Goal: Submit feedback/report problem

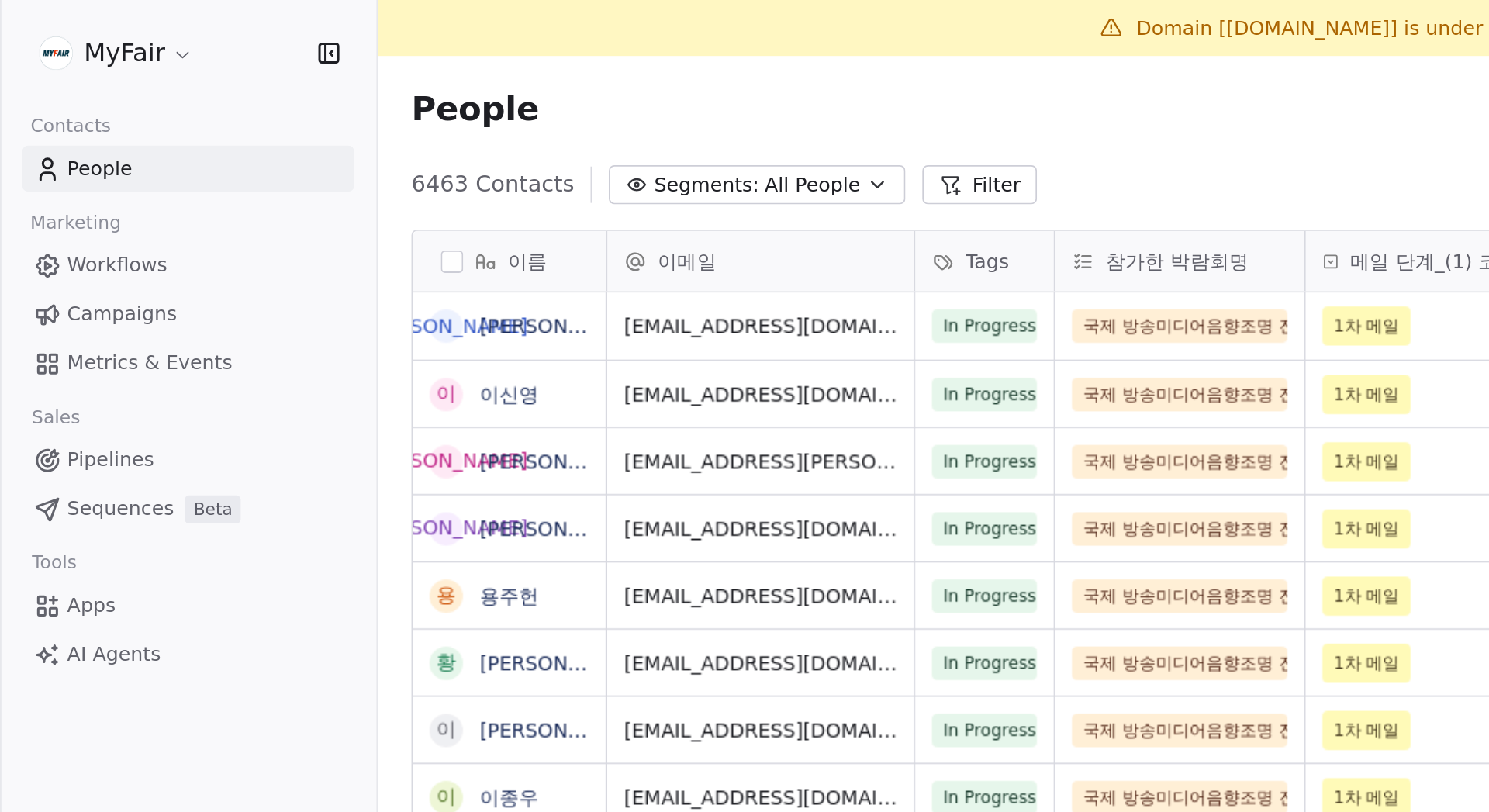
scroll to position [703, 1256]
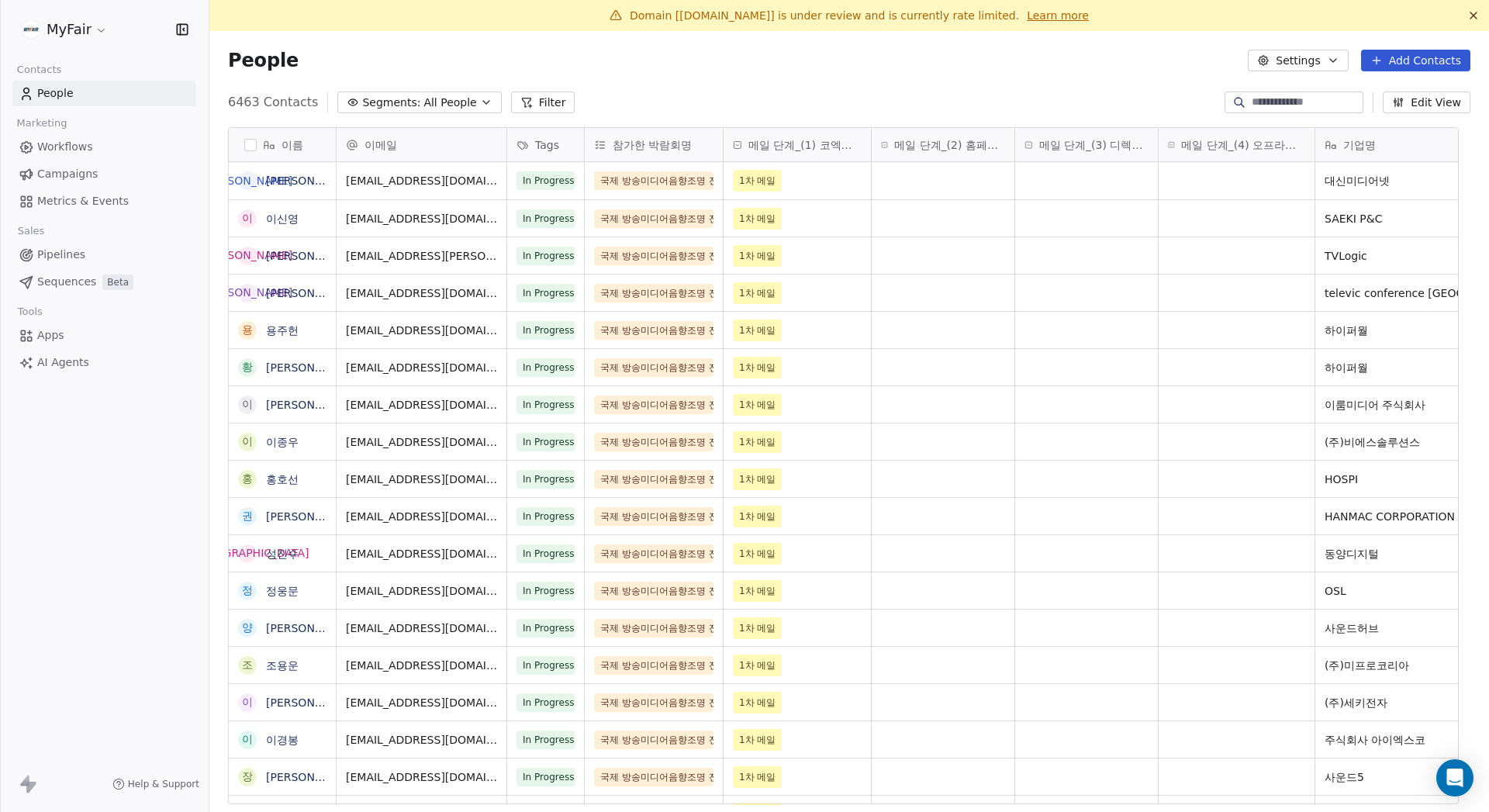
click at [836, 19] on link "Learn more" at bounding box center [1057, 15] width 62 height 16
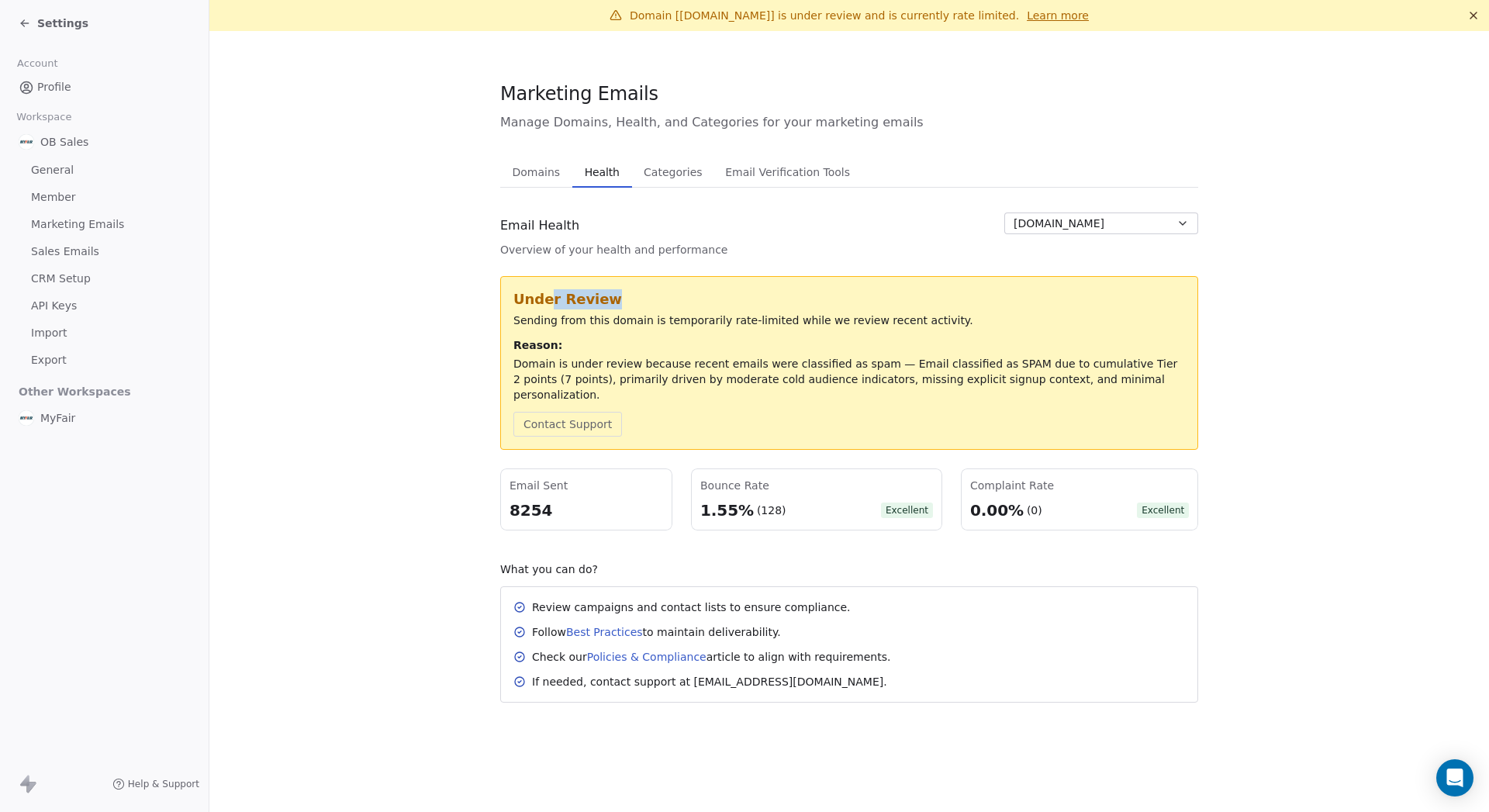
drag, startPoint x: 582, startPoint y: 298, endPoint x: 583, endPoint y: 317, distance: 19.0
click at [637, 303] on div "Under Review" at bounding box center [849, 299] width 672 height 20
drag, startPoint x: 544, startPoint y: 317, endPoint x: 692, endPoint y: 315, distance: 148.0
click at [659, 316] on div "Sending from this domain is temporarily rate-limited while we review recent act…" at bounding box center [849, 320] width 672 height 16
click at [785, 308] on div "Under Review" at bounding box center [849, 299] width 672 height 20
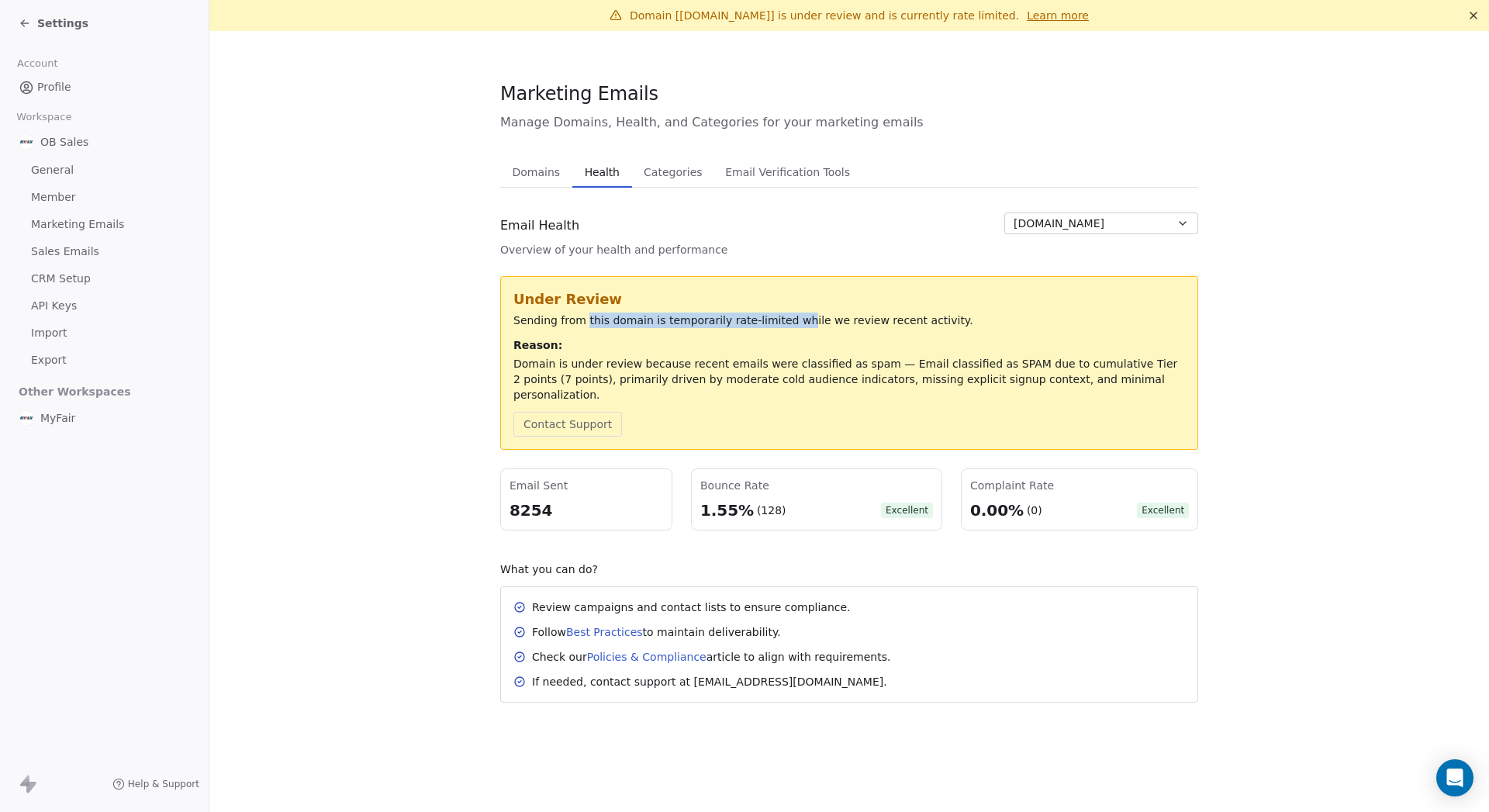
drag, startPoint x: 580, startPoint y: 323, endPoint x: 788, endPoint y: 327, distance: 208.0
click at [788, 327] on div "Sending from this domain is temporarily rate-limited while we review recent act…" at bounding box center [849, 320] width 672 height 16
click at [836, 328] on div "Under Review Sending from this domain is temporarily rate-limited while we revi…" at bounding box center [849, 363] width 672 height 148
drag, startPoint x: 657, startPoint y: 366, endPoint x: 849, endPoint y: 366, distance: 192.0
click at [836, 366] on div "Domain is under review because recent emails were classified as spam — Email cl…" at bounding box center [849, 379] width 672 height 46
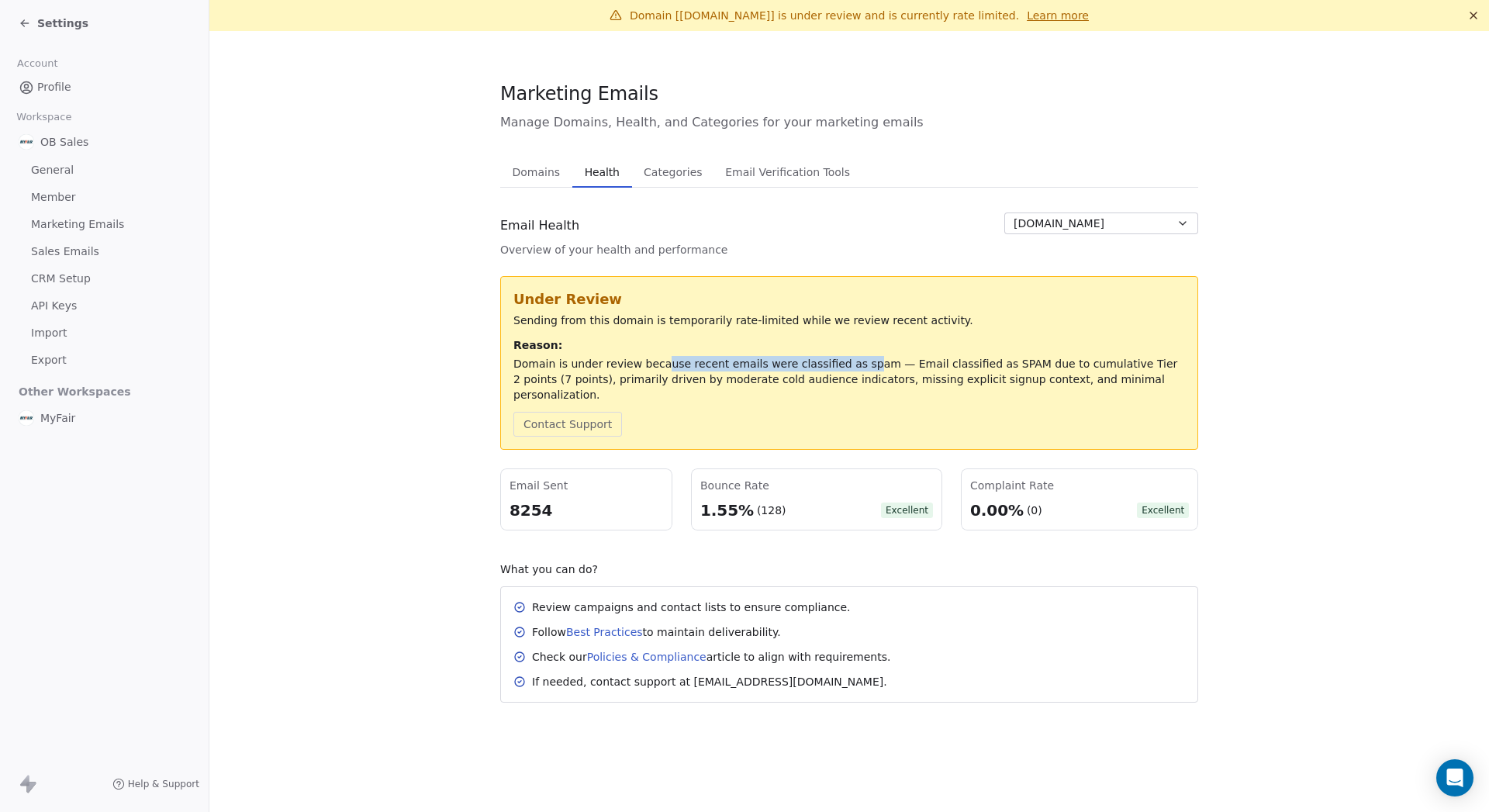
click at [695, 361] on div "Domain is under review because recent emails were classified as spam — Email cl…" at bounding box center [849, 379] width 672 height 46
drag, startPoint x: 779, startPoint y: 361, endPoint x: 822, endPoint y: 364, distance: 43.1
click at [802, 361] on div "Domain is under review because recent emails were classified as spam — Email cl…" at bounding box center [849, 379] width 672 height 46
drag, startPoint x: 856, startPoint y: 364, endPoint x: 730, endPoint y: 356, distance: 126.3
click at [671, 358] on div "Domain is under review because recent emails were classified as spam — Email cl…" at bounding box center [849, 379] width 672 height 46
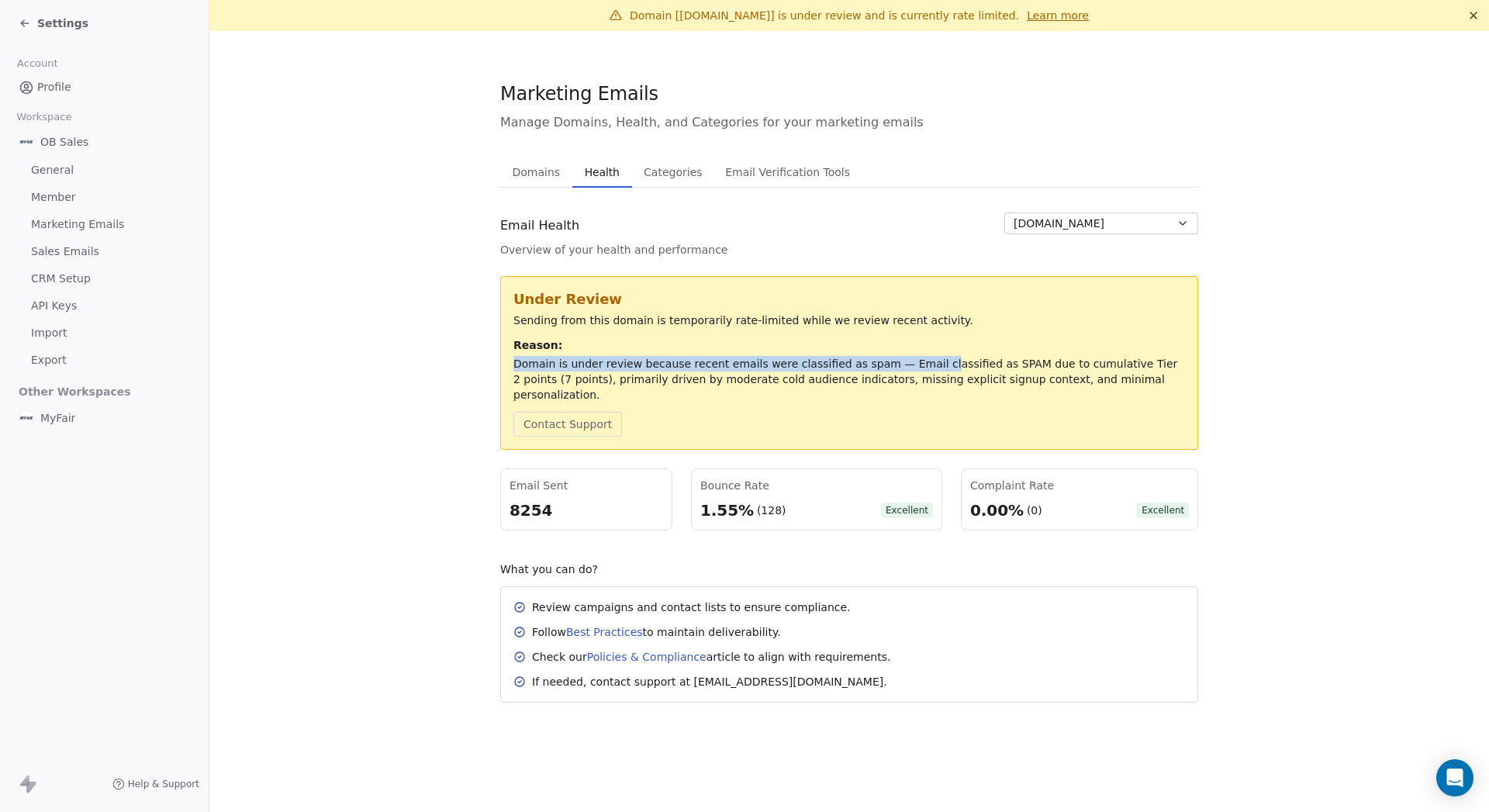
click at [836, 353] on div "Reason: Domain is under review because recent emails were classified as spam — …" at bounding box center [849, 369] width 672 height 66
click at [836, 368] on div "Domain is under review because recent emails were classified as spam — Email cl…" at bounding box center [849, 379] width 672 height 46
drag, startPoint x: 943, startPoint y: 366, endPoint x: 863, endPoint y: 365, distance: 80.0
click at [836, 366] on div "Domain is under review because recent emails were classified as spam — Email cl…" at bounding box center [849, 379] width 672 height 46
drag, startPoint x: 959, startPoint y: 364, endPoint x: 1055, endPoint y: 367, distance: 96.0
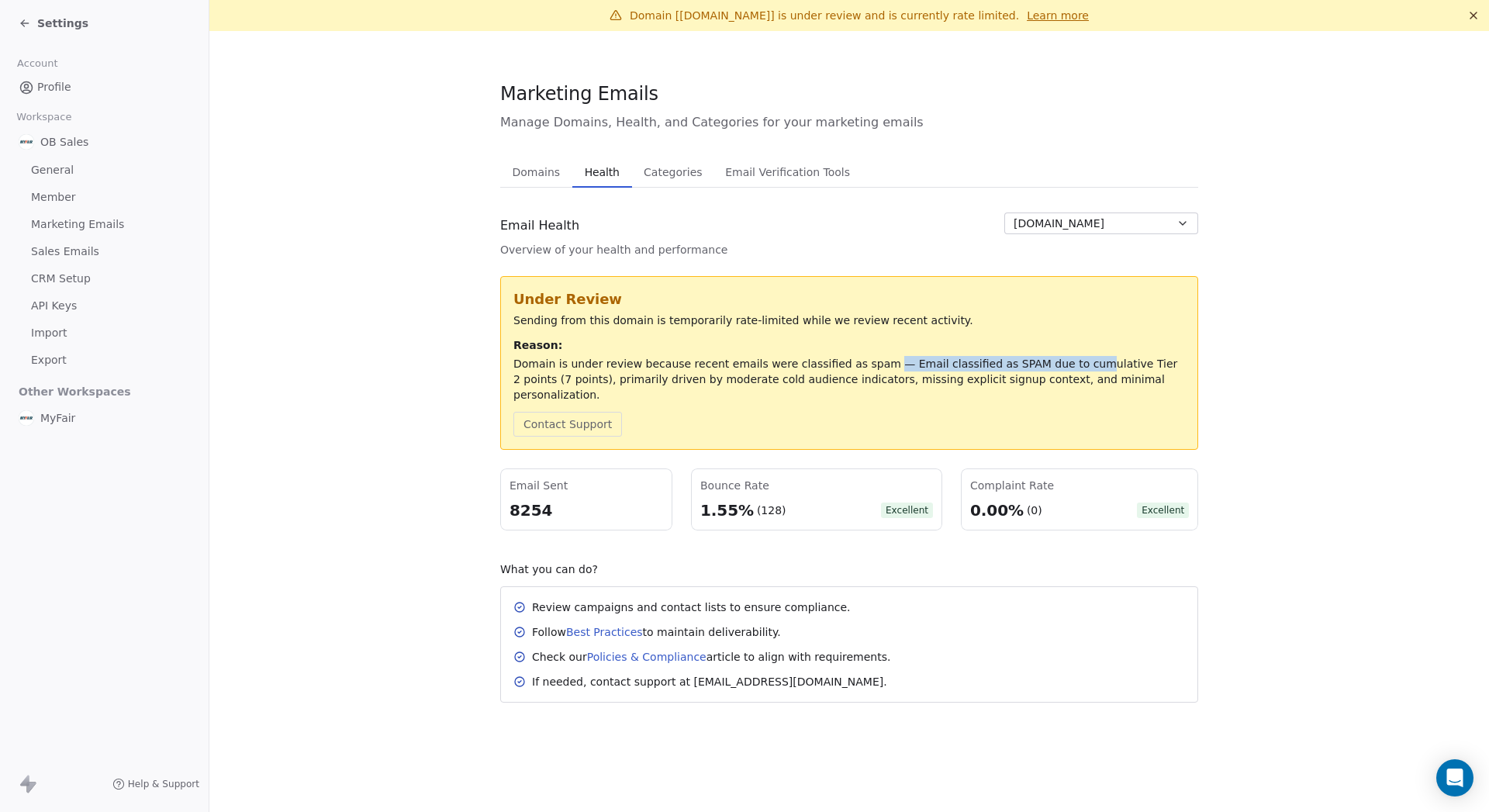
click at [836, 366] on div "Domain is under review because recent emails were classified as spam — Email cl…" at bounding box center [849, 379] width 672 height 46
drag, startPoint x: 1130, startPoint y: 364, endPoint x: 1027, endPoint y: 370, distance: 103.2
click at [836, 370] on div "Domain is under review because recent emails were classified as spam — Email cl…" at bounding box center [849, 379] width 672 height 46
drag, startPoint x: 981, startPoint y: 382, endPoint x: 1113, endPoint y: 387, distance: 132.1
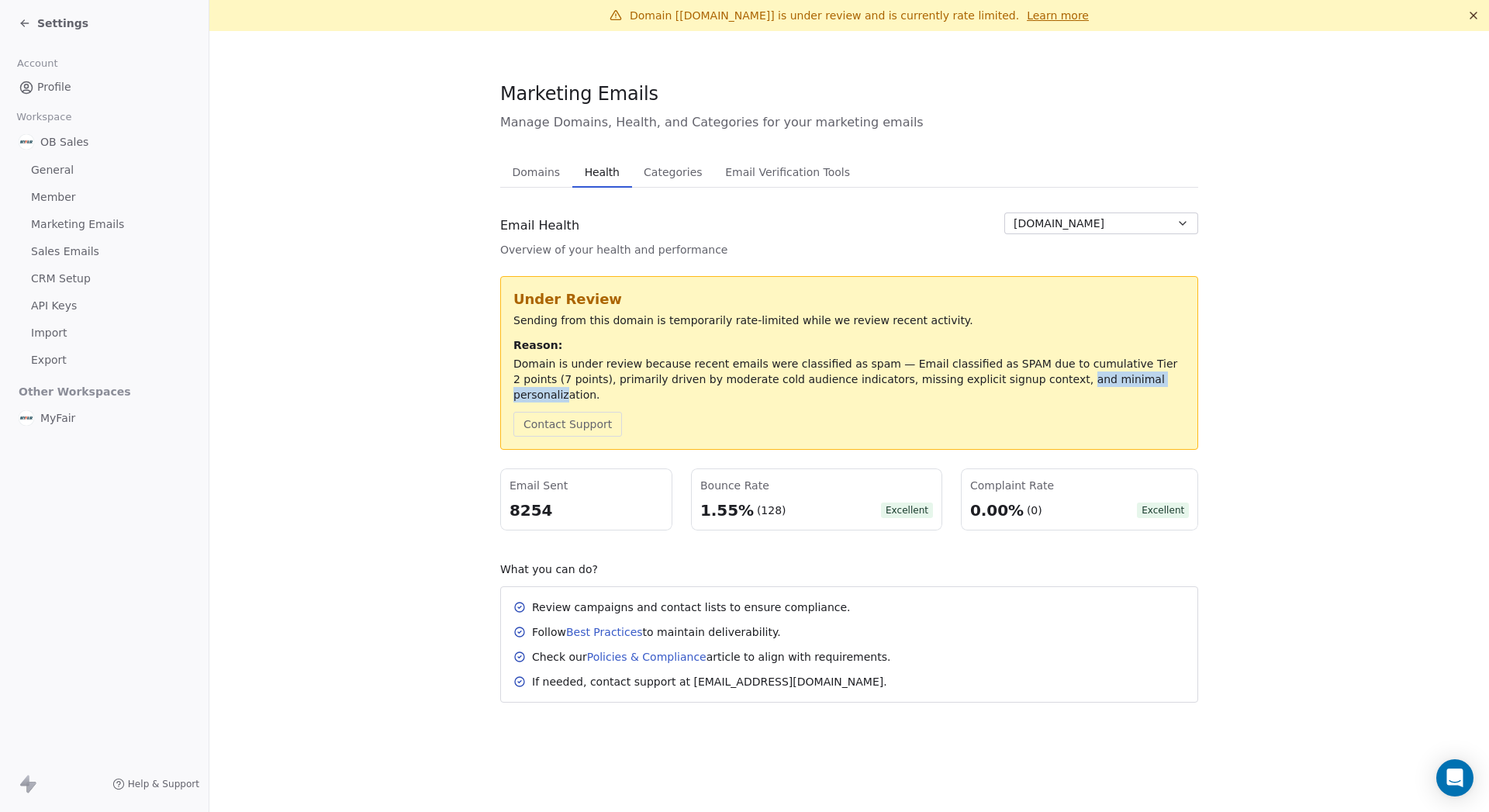
click at [836, 385] on div "Domain is under review because recent emails were classified as spam — Email cl…" at bounding box center [849, 379] width 672 height 46
click at [836, 387] on div "Under Review Sending from this domain is temporarily rate-limited while we revi…" at bounding box center [849, 363] width 672 height 148
drag, startPoint x: 1137, startPoint y: 359, endPoint x: 938, endPoint y: 366, distance: 199.1
click at [836, 366] on div "Domain is under review because recent emails were classified as spam — Email cl…" at bounding box center [849, 379] width 672 height 46
click at [619, 380] on div "Domain is under review because recent emails were classified as spam — Email cl…" at bounding box center [849, 379] width 672 height 46
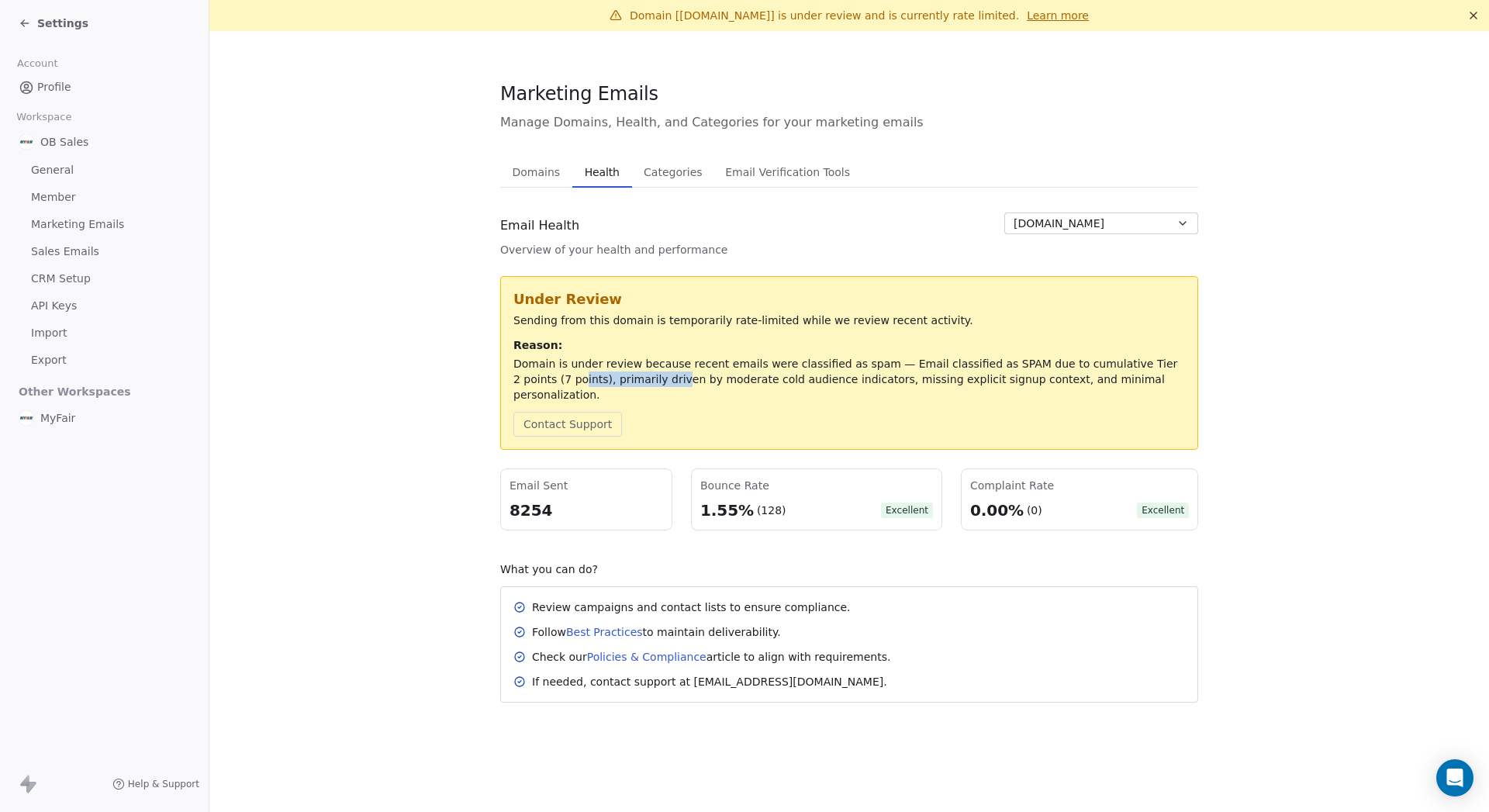
drag, startPoint x: 539, startPoint y: 376, endPoint x: 693, endPoint y: 374, distance: 154.0
click at [667, 372] on div "Domain is under review because recent emails were classified as spam — Email cl…" at bounding box center [849, 379] width 672 height 46
click at [832, 373] on div "Domain is under review because recent emails were classified as spam — Email cl…" at bounding box center [849, 379] width 672 height 46
drag, startPoint x: 657, startPoint y: 380, endPoint x: 754, endPoint y: 380, distance: 97.0
click at [744, 380] on div "Domain is under review because recent emails were classified as spam — Email cl…" at bounding box center [849, 379] width 672 height 46
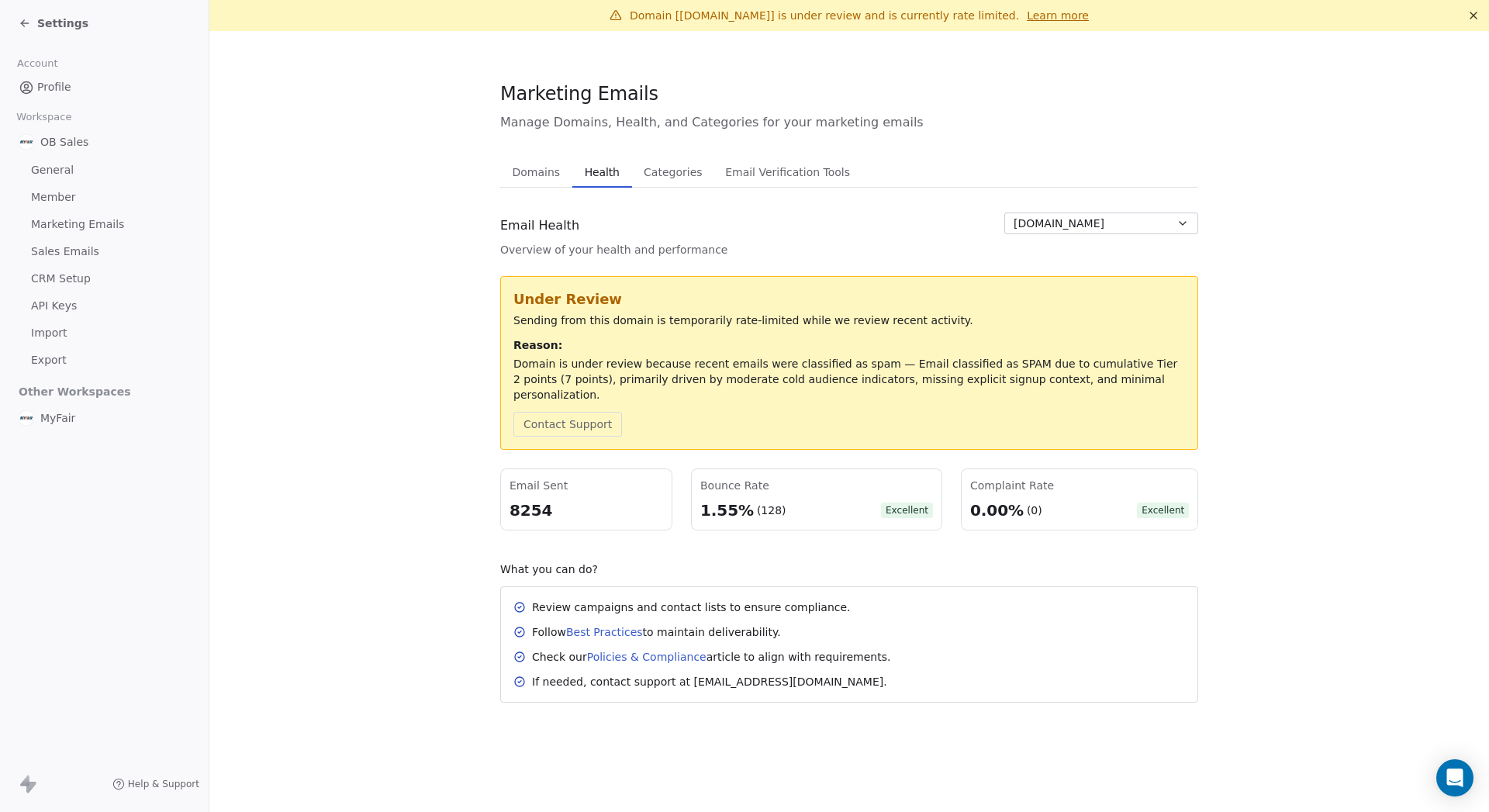
click at [836, 378] on div "Domain is under review because recent emails were classified as spam — Email cl…" at bounding box center [849, 379] width 672 height 46
drag, startPoint x: 788, startPoint y: 383, endPoint x: 902, endPoint y: 383, distance: 114.0
click at [836, 383] on div "Domain is under review because recent emails were classified as spam — Email cl…" at bounding box center [849, 379] width 672 height 46
click at [836, 376] on div "Domain is under review because recent emails were classified as spam — Email cl…" at bounding box center [849, 379] width 672 height 46
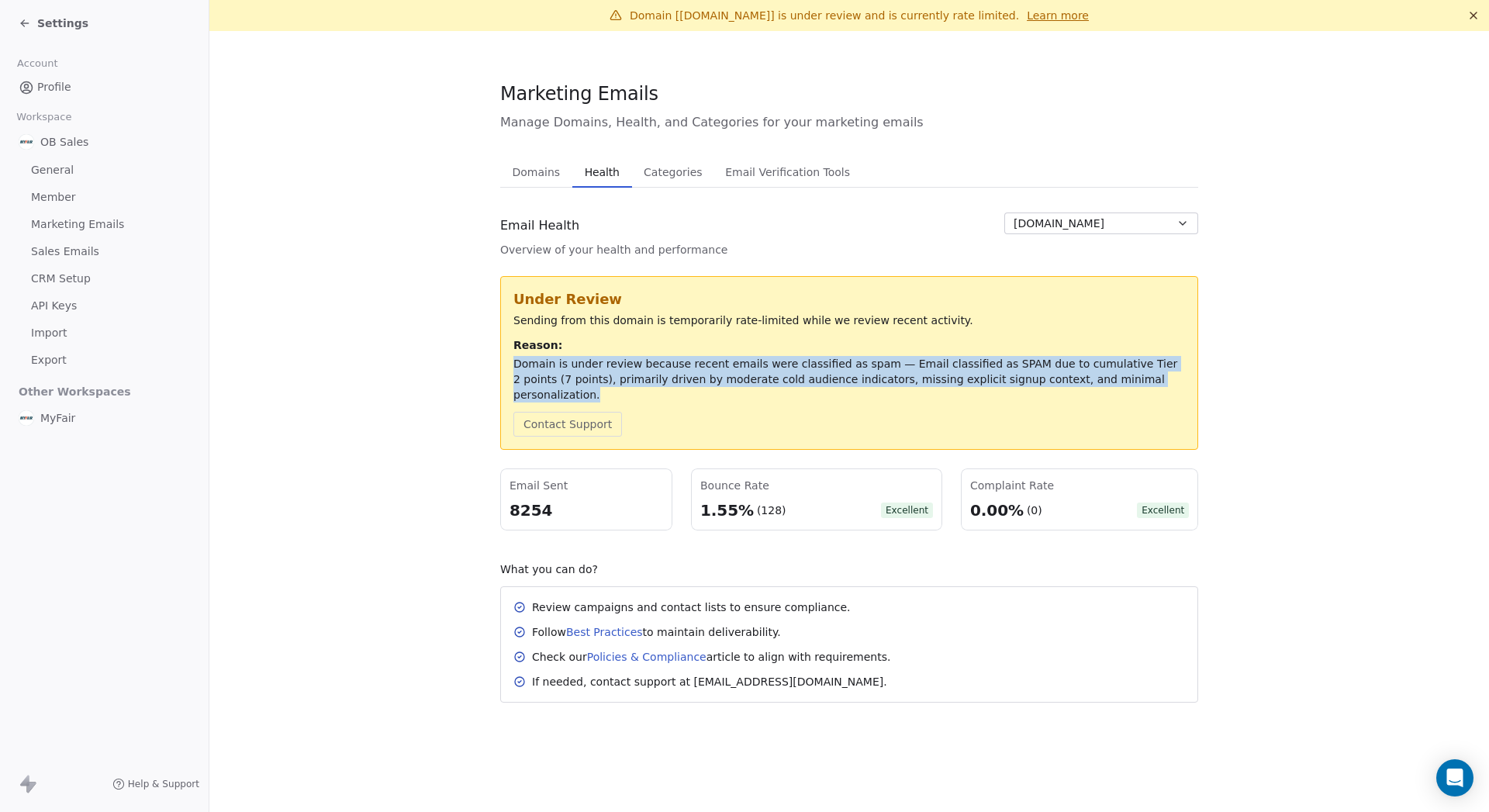
drag, startPoint x: 1125, startPoint y: 380, endPoint x: 512, endPoint y: 366, distance: 613.2
click at [512, 366] on div "Under Review Sending from this domain is temporarily rate-limited while we revi…" at bounding box center [849, 363] width 698 height 173
copy div "Domain is under review because recent emails were classified as spam — Email cl…"
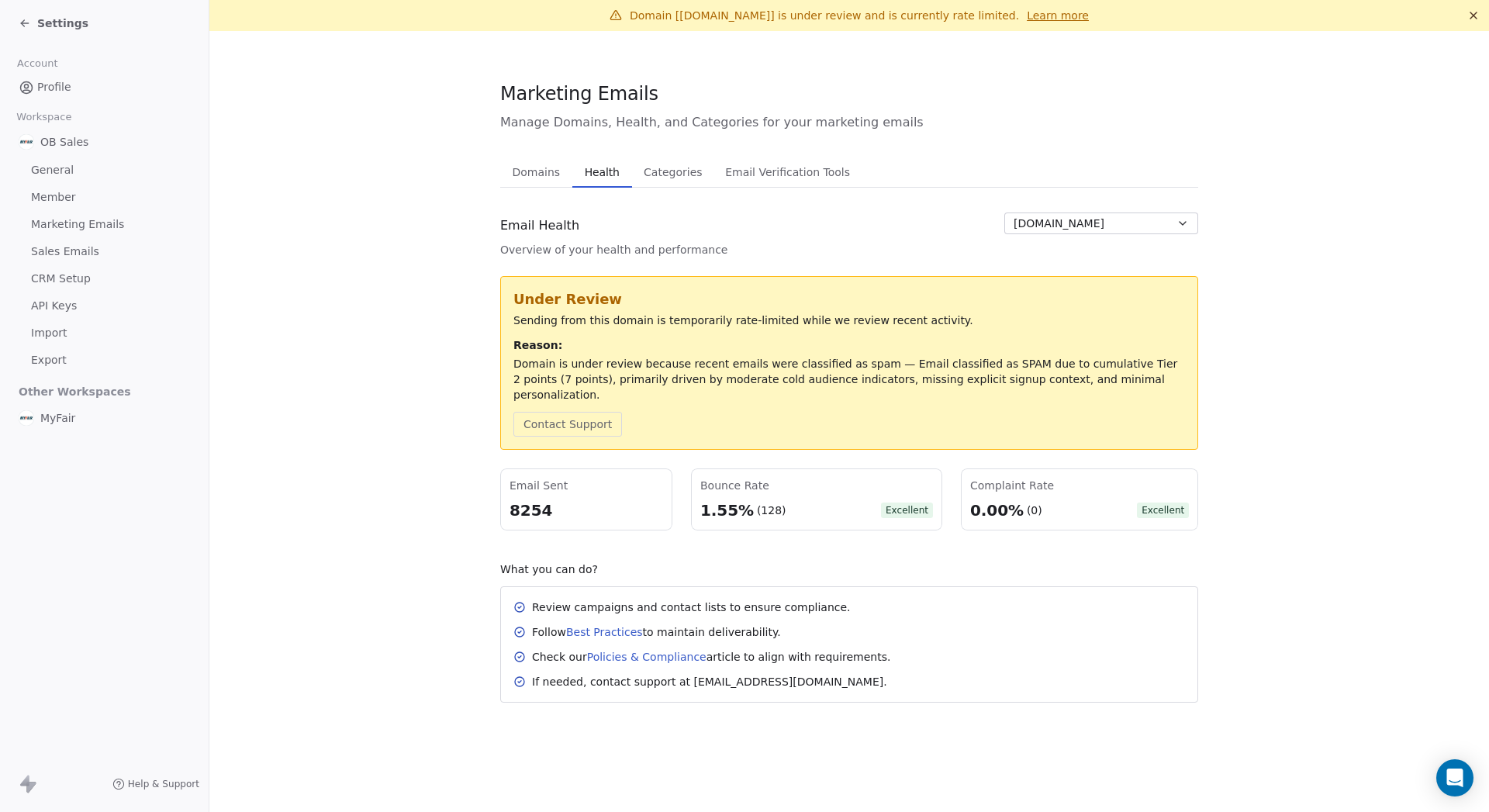
click at [836, 416] on div "Contact Support" at bounding box center [849, 424] width 672 height 25
drag, startPoint x: 627, startPoint y: 594, endPoint x: 836, endPoint y: 584, distance: 209.2
click at [775, 599] on div "Review campaigns and contact lists to ensure compliance." at bounding box center [690, 606] width 318 height 16
click at [836, 599] on div "Review campaigns and contact lists to ensure compliance." at bounding box center [849, 606] width 672 height 16
drag, startPoint x: 739, startPoint y: 618, endPoint x: 678, endPoint y: 626, distance: 61.5
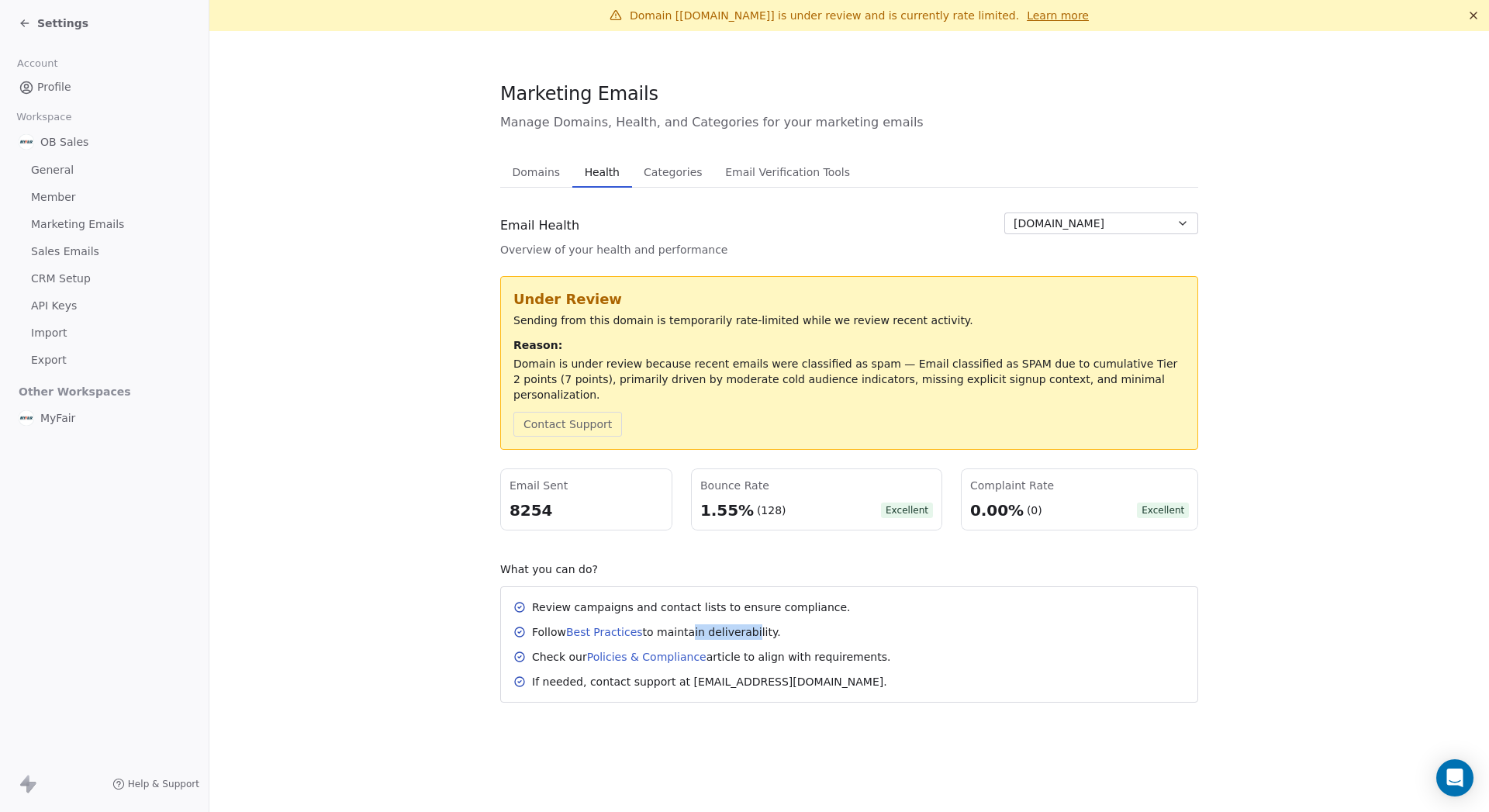
click at [678, 626] on div "Review campaigns and contact lists to ensure compliance. Follow Best Practices …" at bounding box center [849, 643] width 672 height 90
click at [836, 654] on div "Review campaigns and contact lists to ensure compliance. Follow Best Practices …" at bounding box center [849, 643] width 672 height 90
drag, startPoint x: 847, startPoint y: 641, endPoint x: 778, endPoint y: 663, distance: 72.4
click at [763, 649] on div "Check our Policies & Compliance article to align with requirements." at bounding box center [711, 656] width 358 height 16
click at [793, 676] on div "Review campaigns and contact lists to ensure compliance. Follow Best Practices …" at bounding box center [849, 644] width 698 height 116
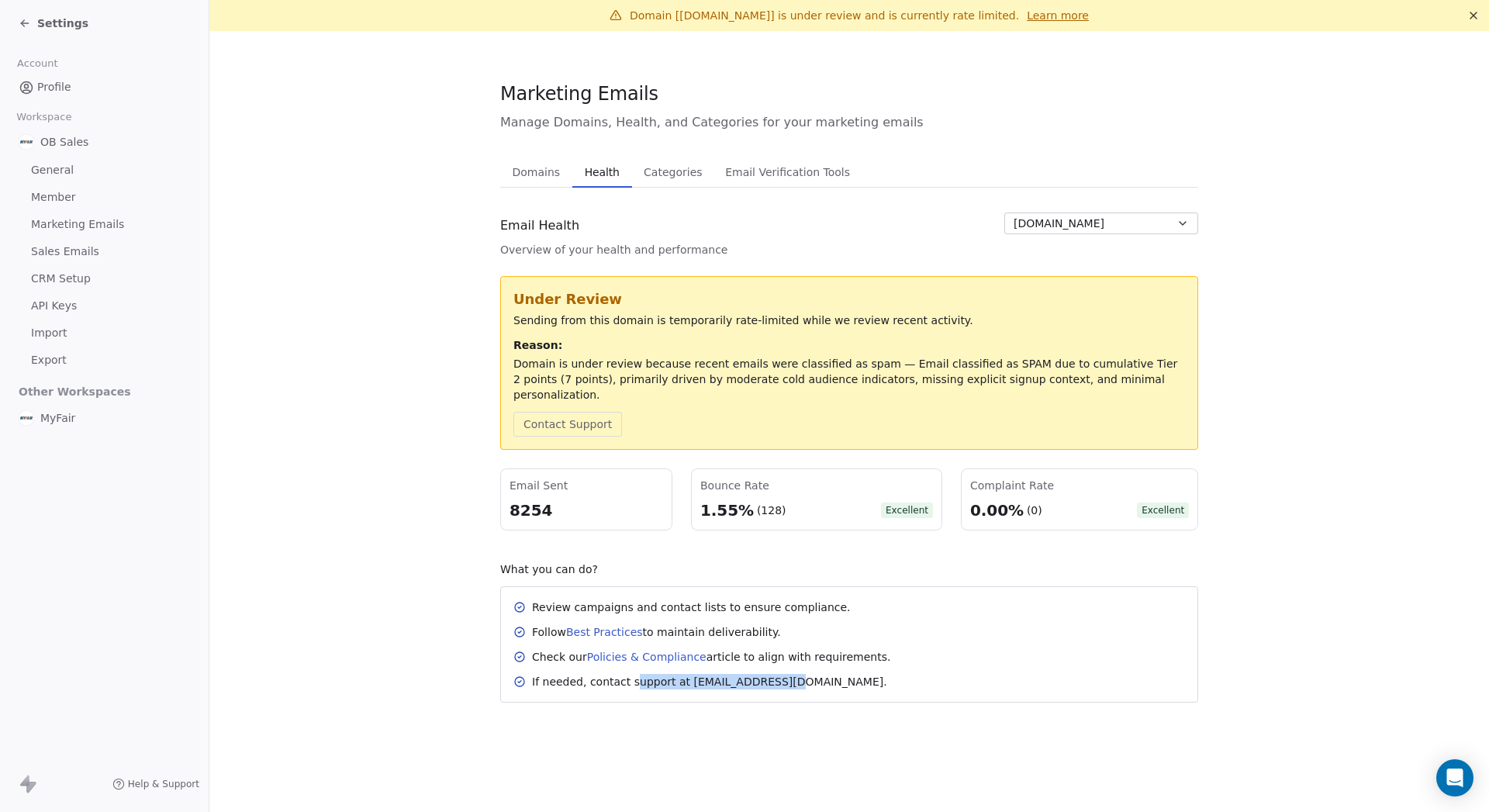
drag, startPoint x: 778, startPoint y: 668, endPoint x: 666, endPoint y: 674, distance: 112.2
click at [622, 675] on div "Review campaigns and contact lists to ensure compliance. Follow Best Practices …" at bounding box center [849, 644] width 698 height 116
click at [815, 674] on div "If needed, contact support at [EMAIL_ADDRESS][DOMAIN_NAME]." at bounding box center [849, 681] width 672 height 16
drag, startPoint x: 847, startPoint y: 642, endPoint x: 694, endPoint y: 647, distance: 153.1
click at [697, 649] on div "Check our Policies & Compliance article to align with requirements." at bounding box center [711, 656] width 358 height 16
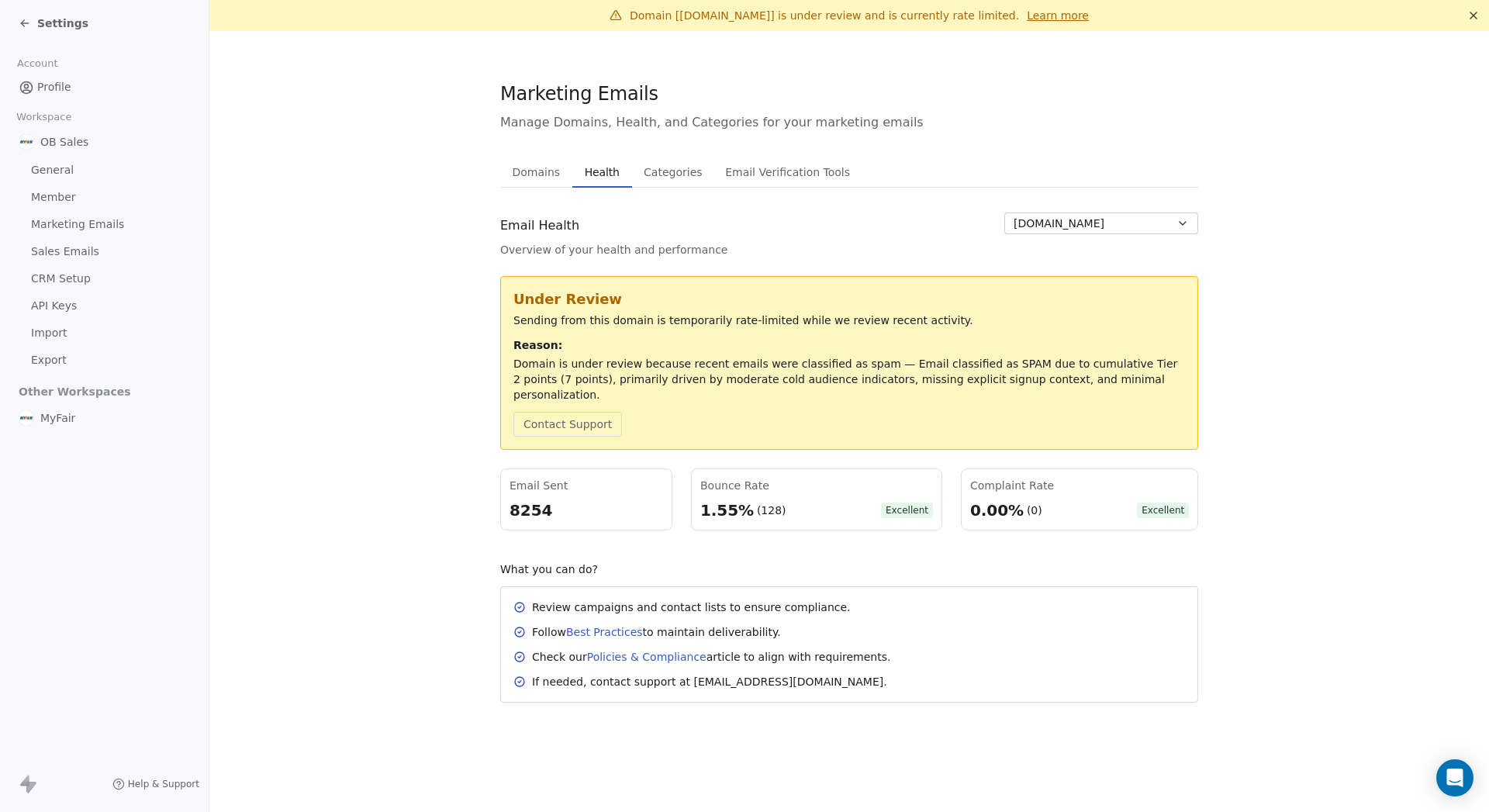
click at [836, 674] on div "If needed, contact support at [EMAIL_ADDRESS][DOMAIN_NAME]." at bounding box center [849, 681] width 672 height 16
drag, startPoint x: 549, startPoint y: 591, endPoint x: 646, endPoint y: 609, distance: 98.7
click at [656, 599] on div "Review campaigns and contact lists to ensure compliance." at bounding box center [690, 606] width 318 height 16
drag, startPoint x: 538, startPoint y: 620, endPoint x: 705, endPoint y: 621, distance: 167.0
click at [705, 624] on div "Follow Best Practices to maintain deliverability." at bounding box center [656, 631] width 249 height 16
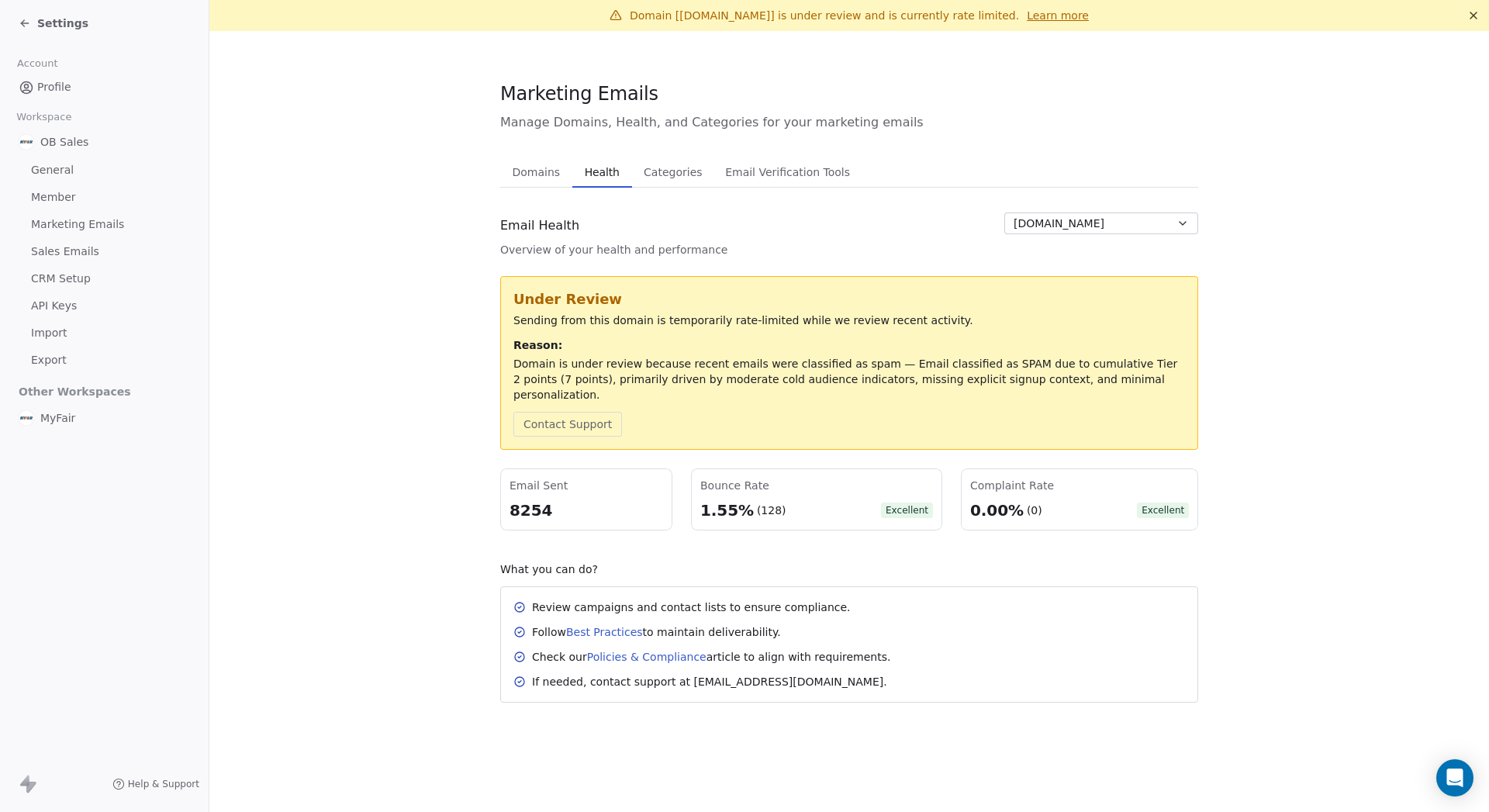
click at [769, 626] on div "Review campaigns and contact lists to ensure compliance. Follow Best Practices …" at bounding box center [849, 643] width 672 height 90
drag, startPoint x: 1011, startPoint y: 516, endPoint x: 979, endPoint y: 498, distance: 36.7
click at [836, 509] on div "Under Review Sending from this domain is temporarily rate-limited while we revi…" at bounding box center [849, 489] width 698 height 426
click at [836, 478] on div "Bounce Rate 1.55% (128) Excellent" at bounding box center [817, 498] width 233 height 43
click at [560, 412] on button "Contact Support" at bounding box center [568, 424] width 109 height 25
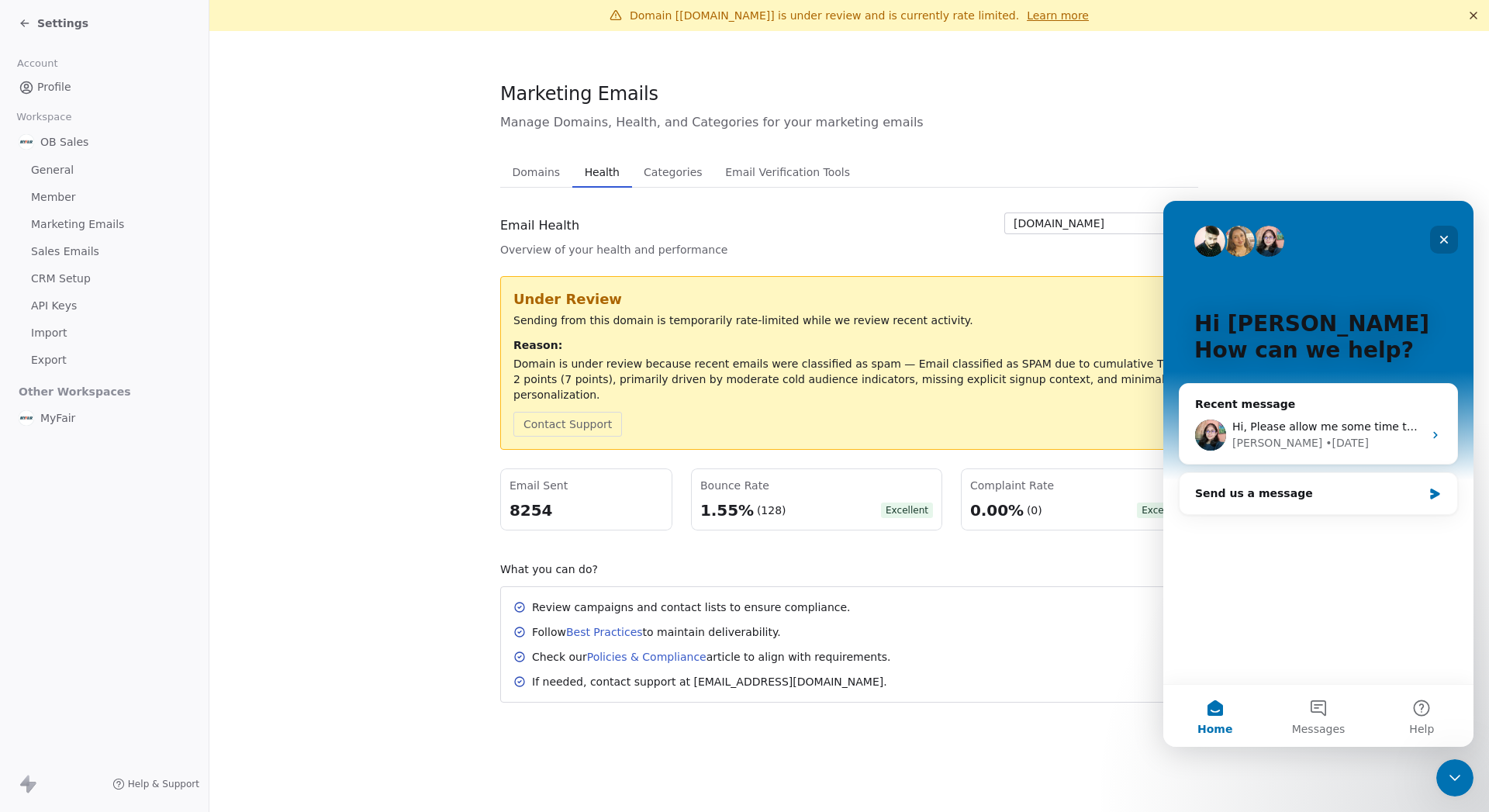
click at [836, 242] on icon "Close" at bounding box center [1444, 239] width 8 height 8
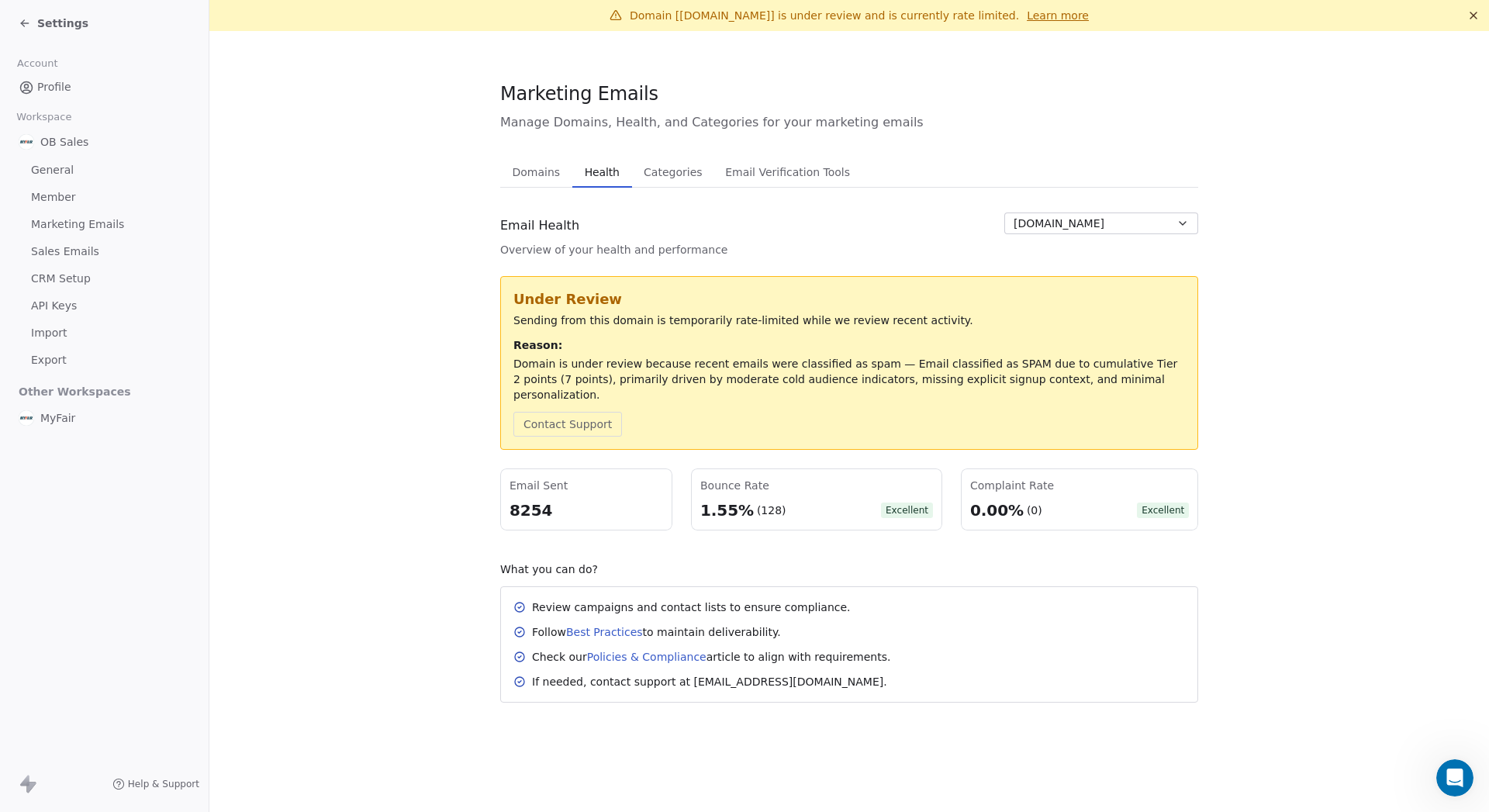
click at [836, 310] on section "Marketing Emails Manage Domains, Health, and Categories for your marketing emai…" at bounding box center [849, 391] width 1279 height 721
click at [836, 776] on div "Open Intercom Messenger" at bounding box center [1452, 774] width 51 height 51
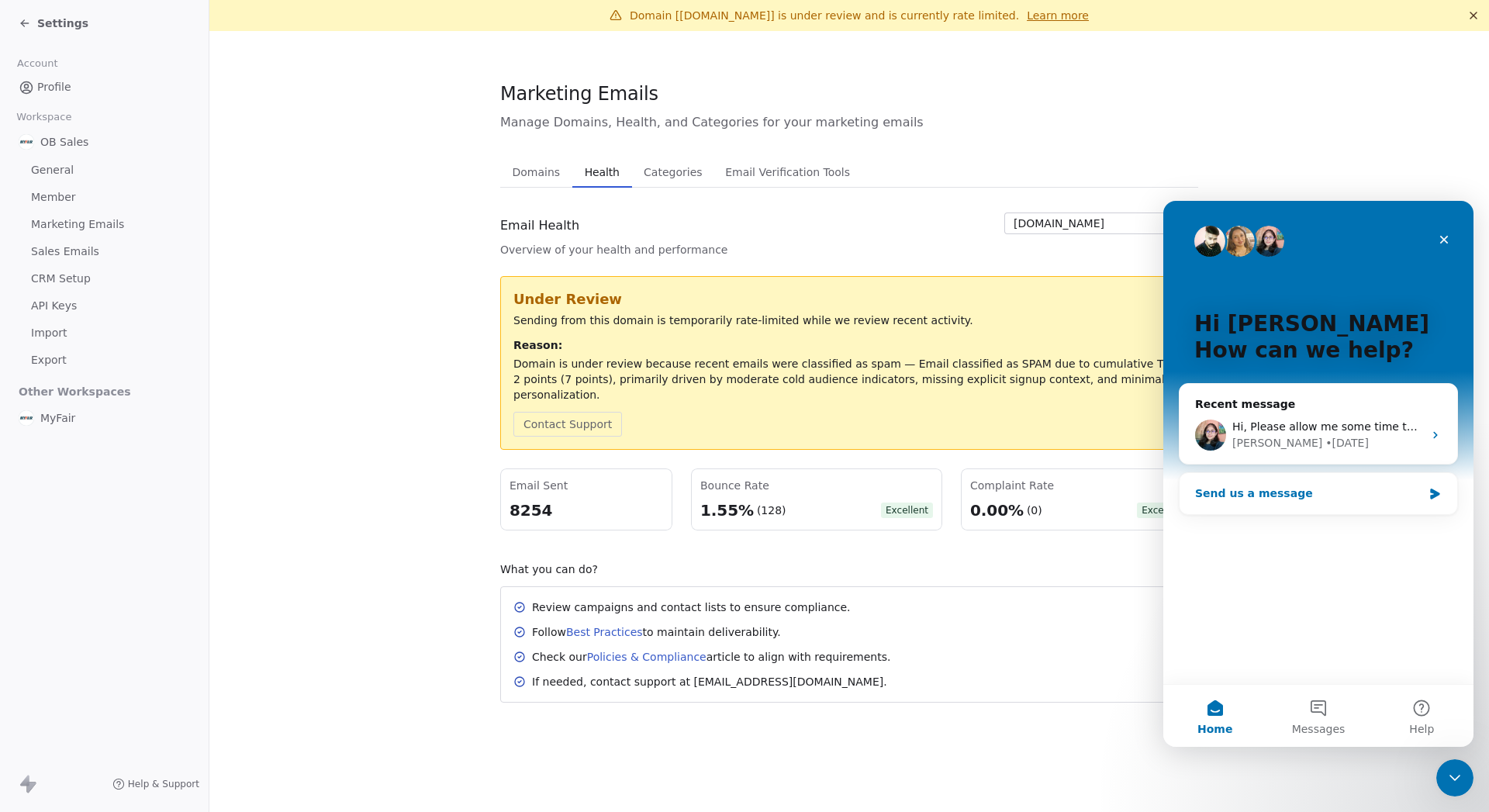
click at [836, 507] on div "Send us a message" at bounding box center [1318, 493] width 278 height 42
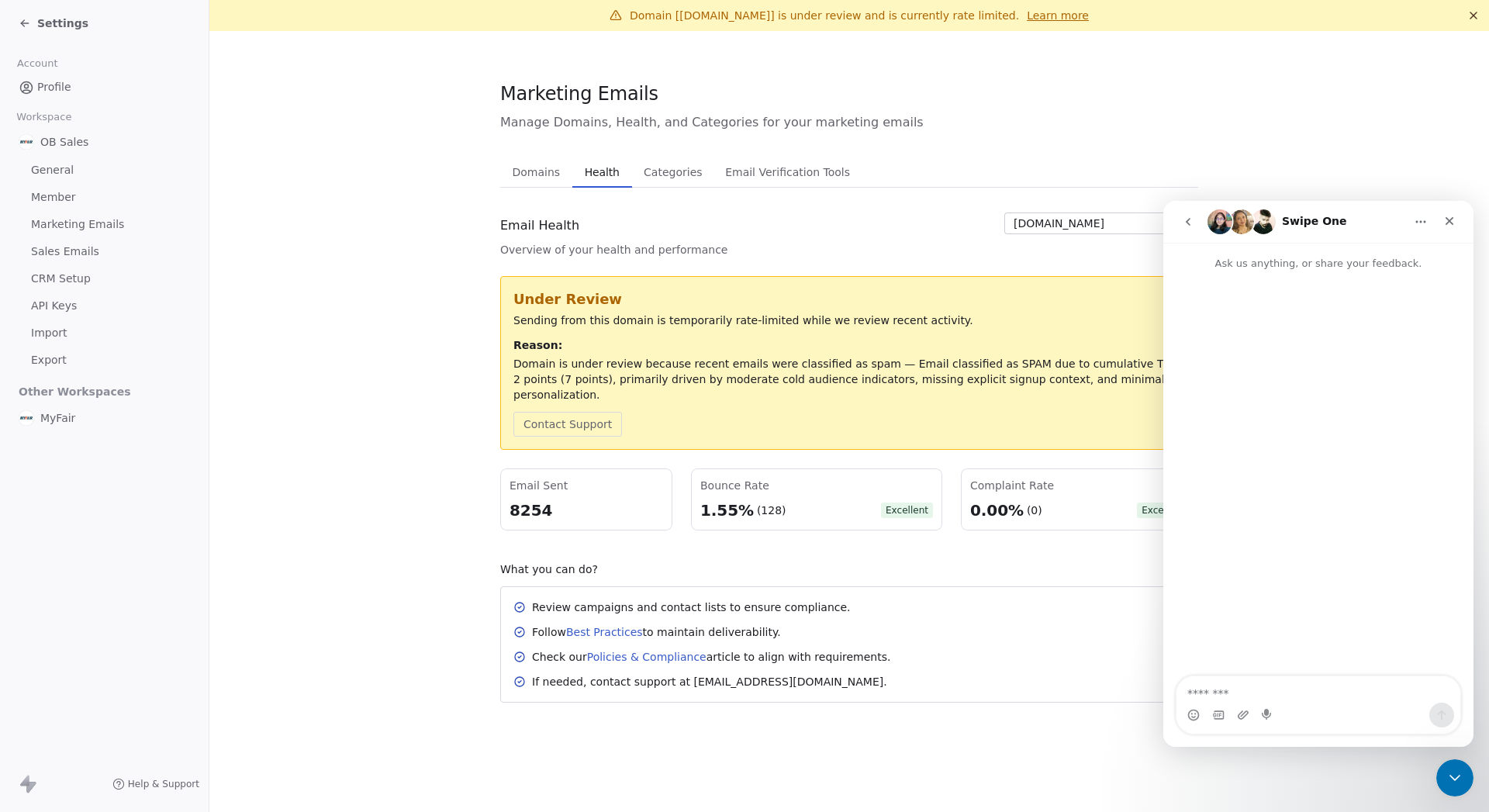
click at [836, 229] on button "go back" at bounding box center [1188, 221] width 30 height 30
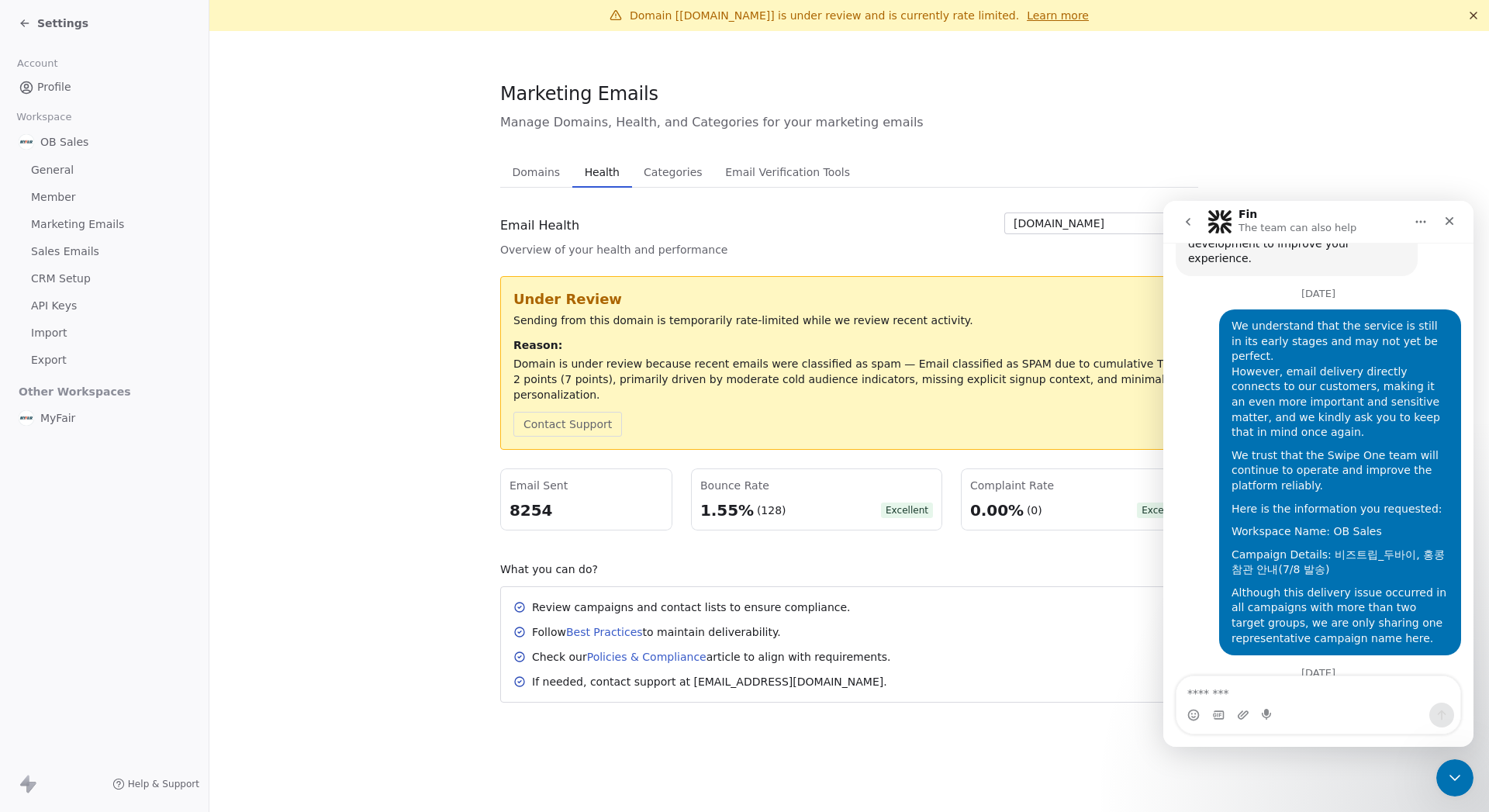
scroll to position [1044, 0]
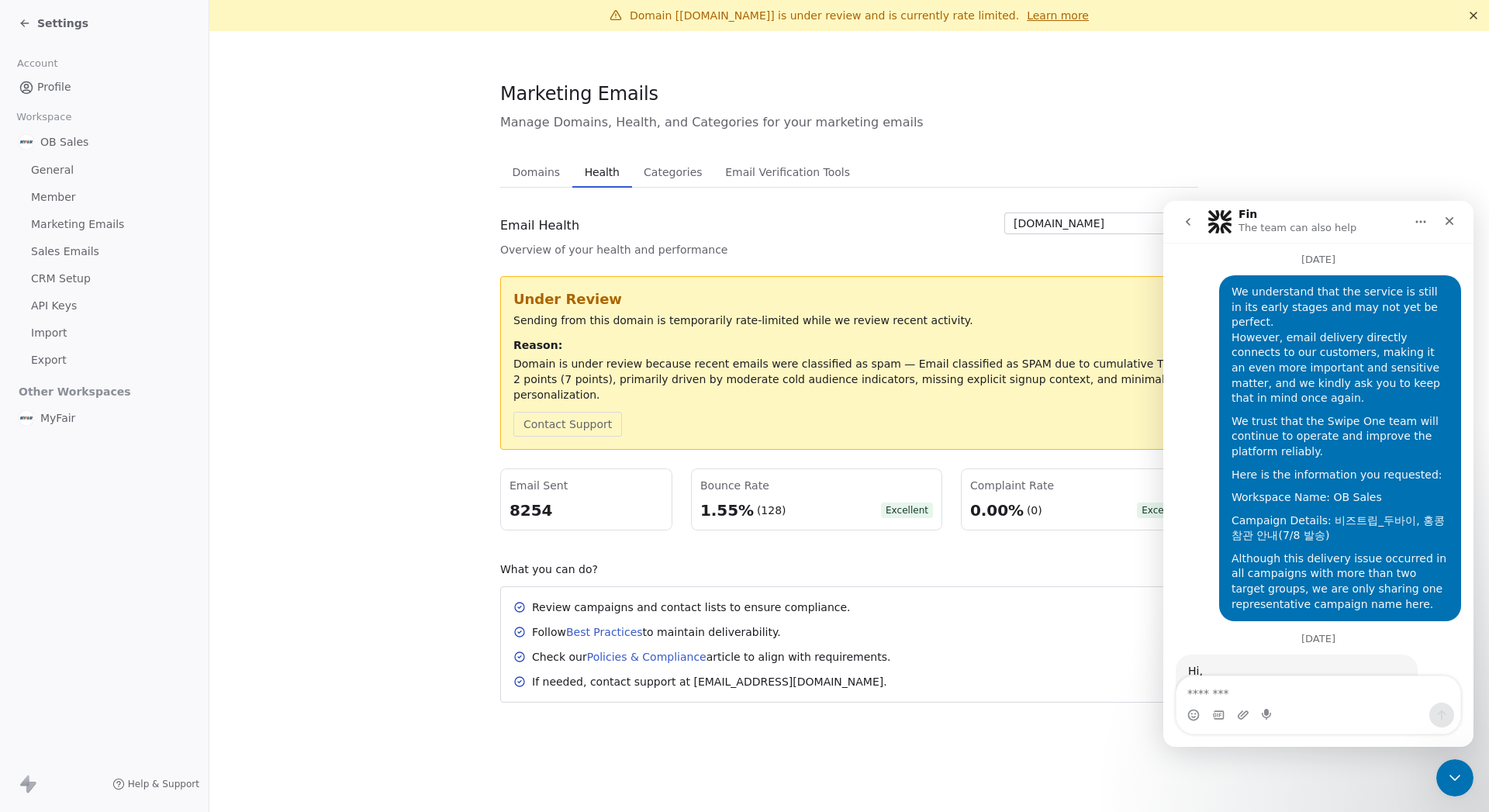
click at [836, 685] on textarea "Message…" at bounding box center [1317, 689] width 283 height 27
type textarea "*"
type textarea "**"
click at [836, 216] on icon "go back" at bounding box center [1187, 221] width 12 height 12
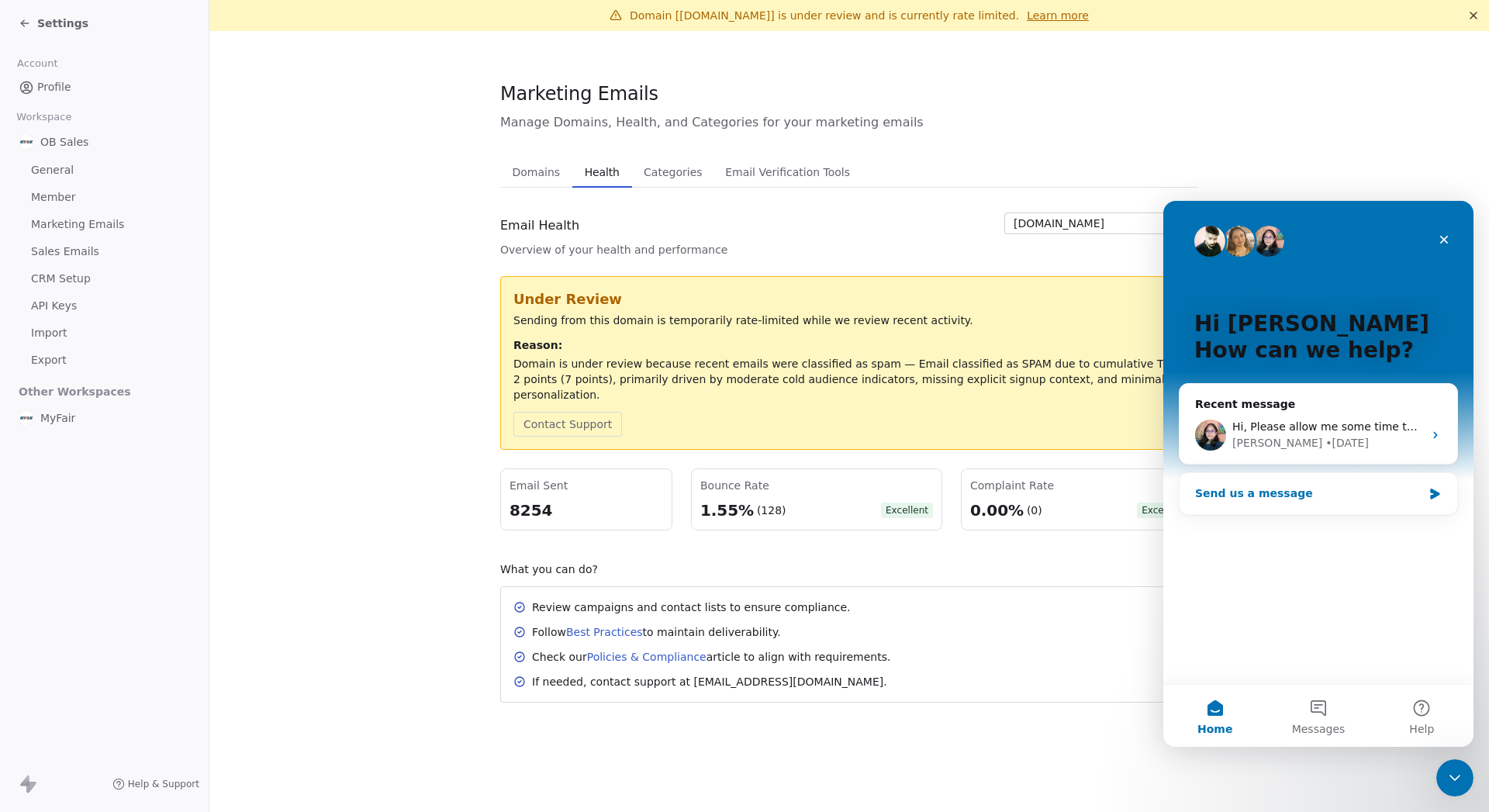
click at [836, 485] on div "Send us a message" at bounding box center [1309, 494] width 227 height 17
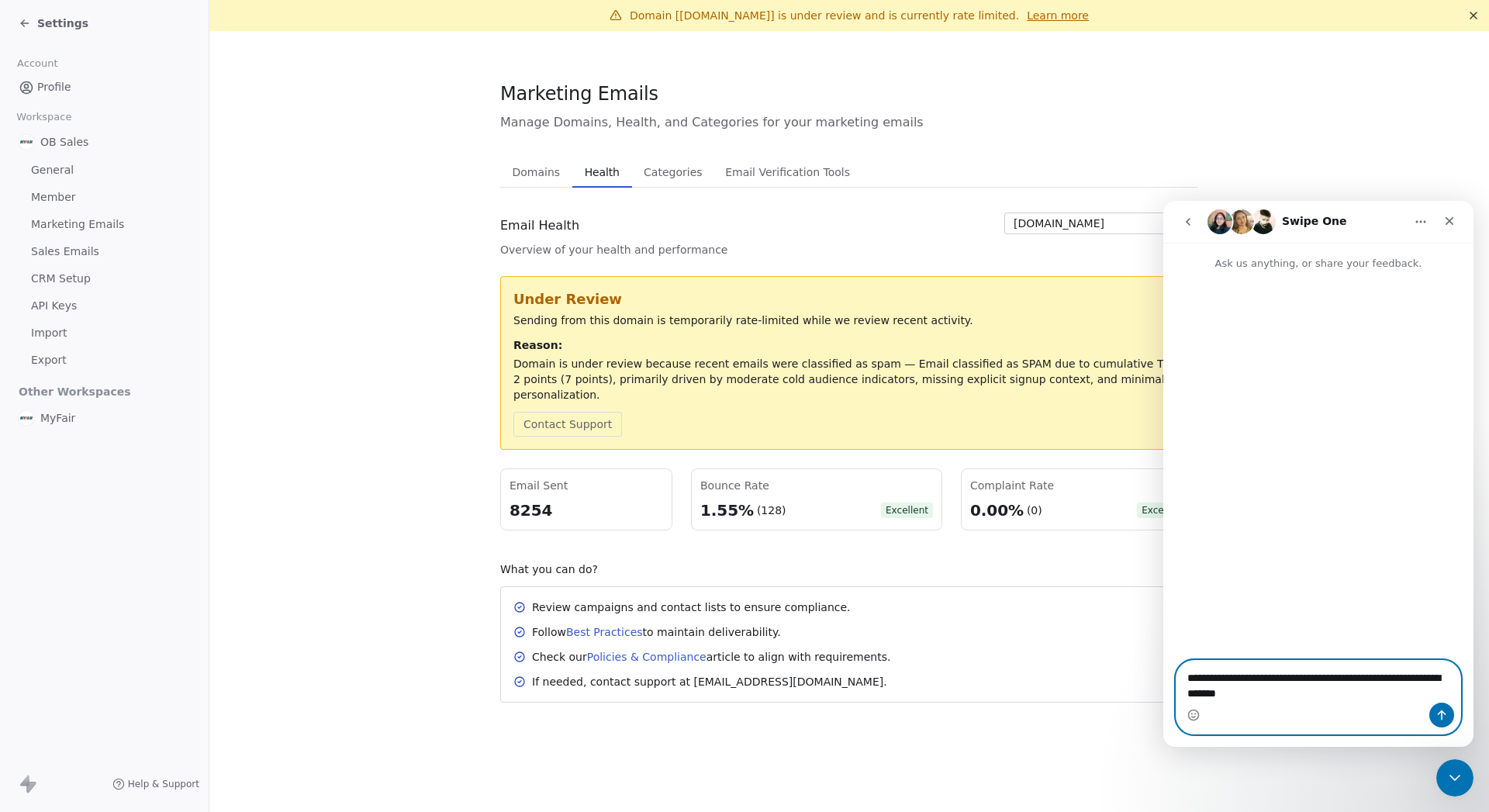
click at [836, 693] on textarea "**********" at bounding box center [1317, 681] width 283 height 42
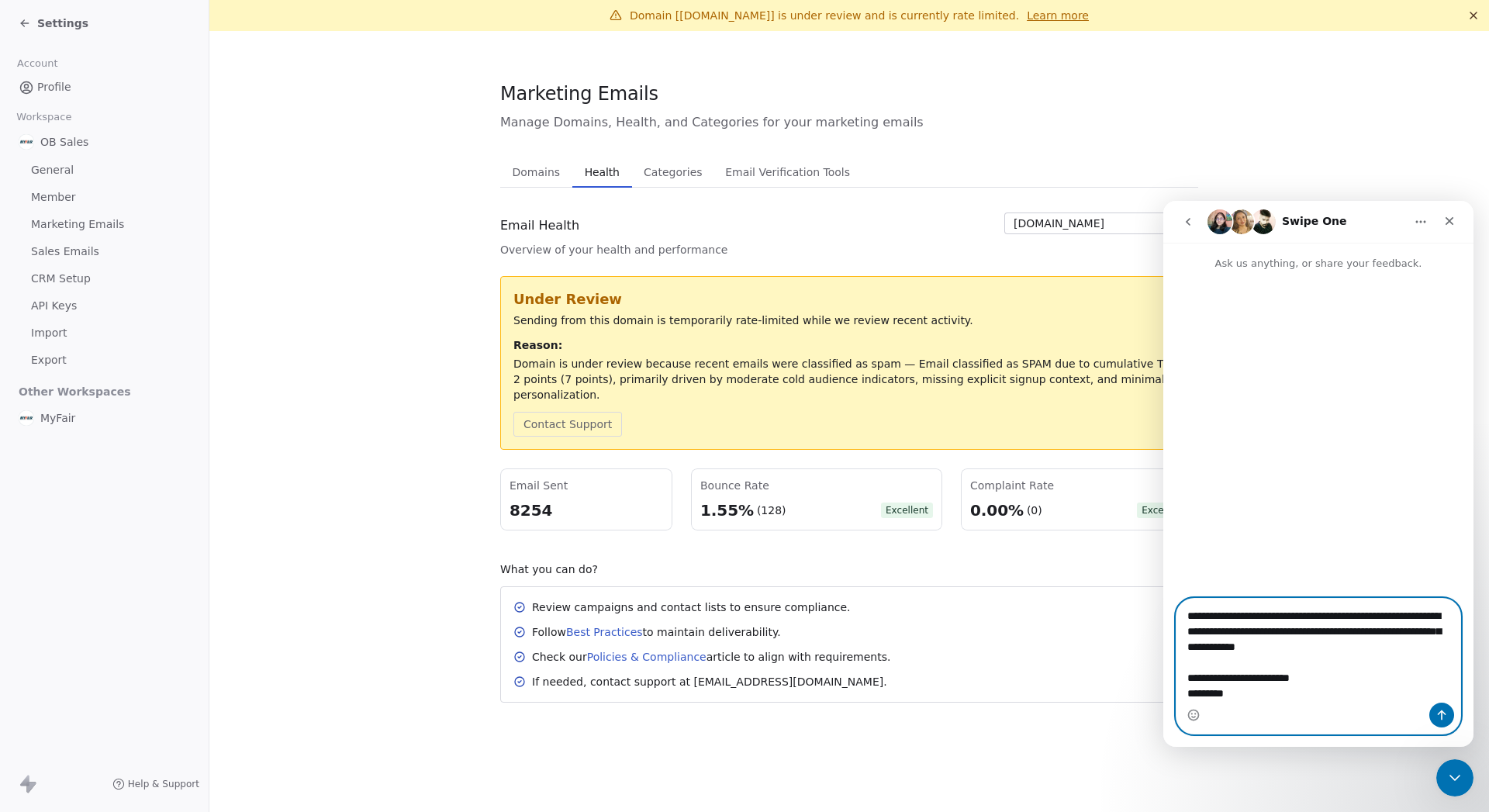
type textarea "**********"
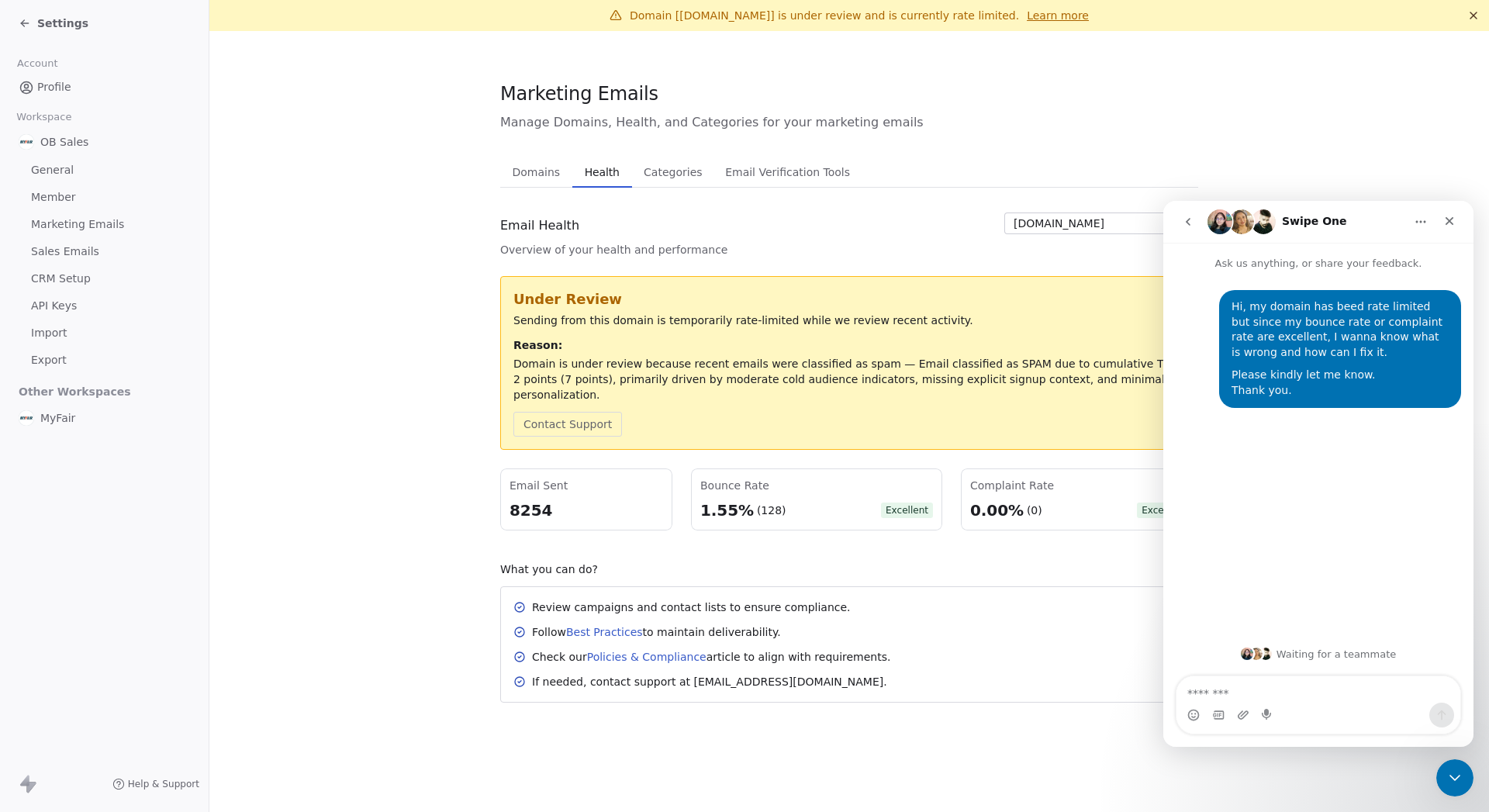
click at [836, 218] on div "Close" at bounding box center [1449, 221] width 28 height 28
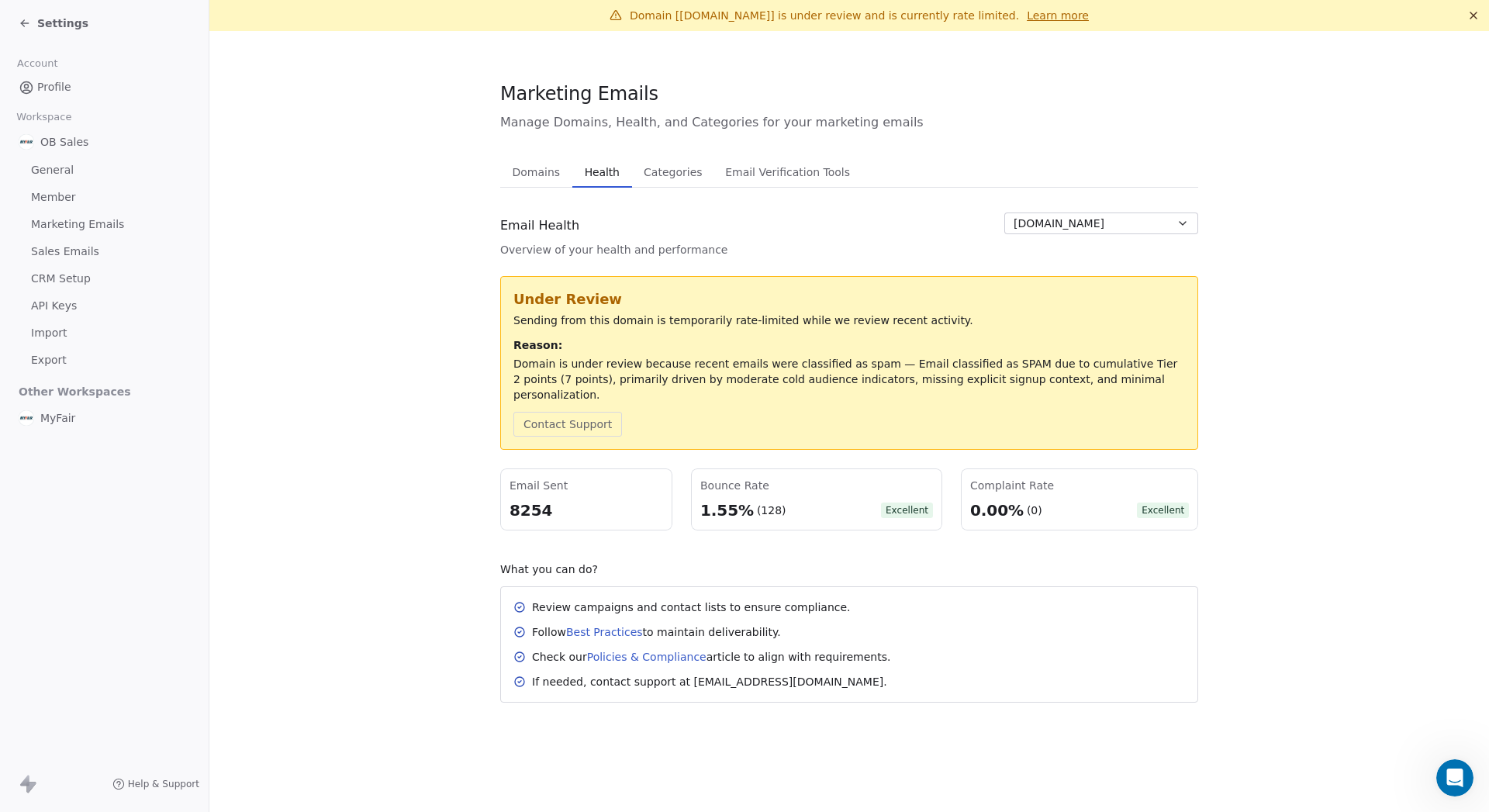
click at [836, 143] on section "Marketing Emails Manage Domains, Health, and Categories for your marketing emai…" at bounding box center [849, 391] width 1279 height 721
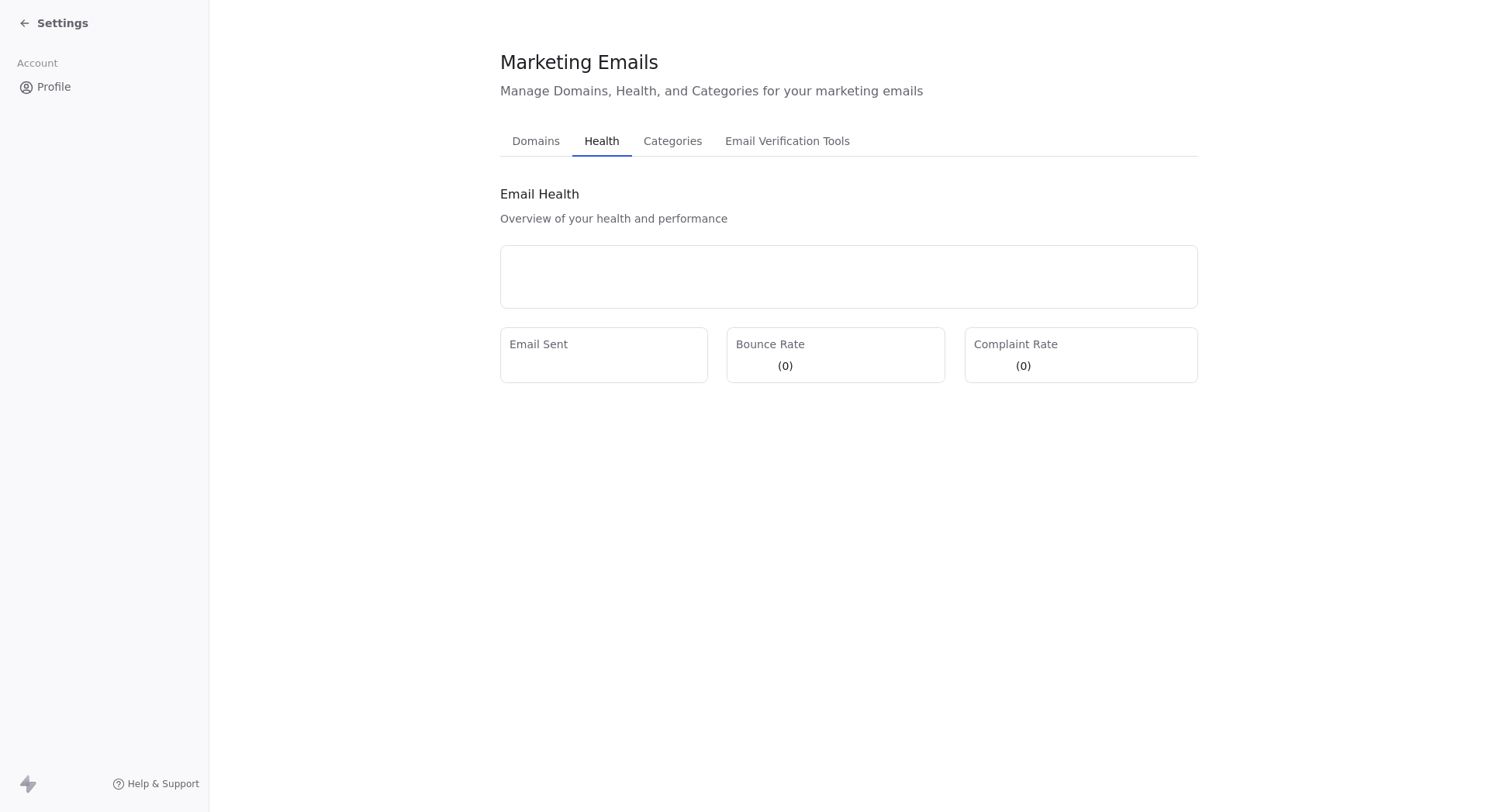
click at [66, 18] on span "Settings" at bounding box center [62, 23] width 51 height 16
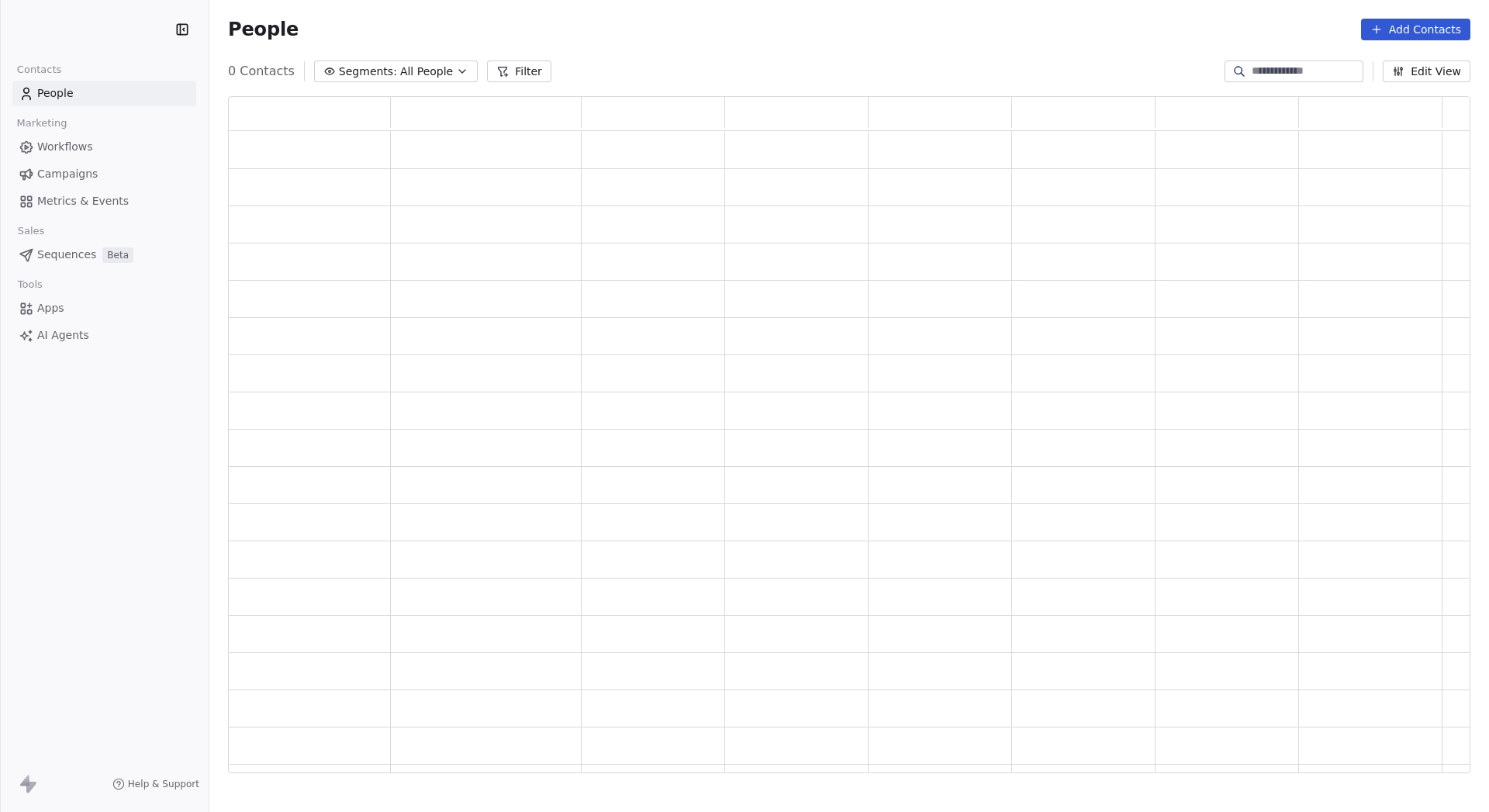
scroll to position [12, 12]
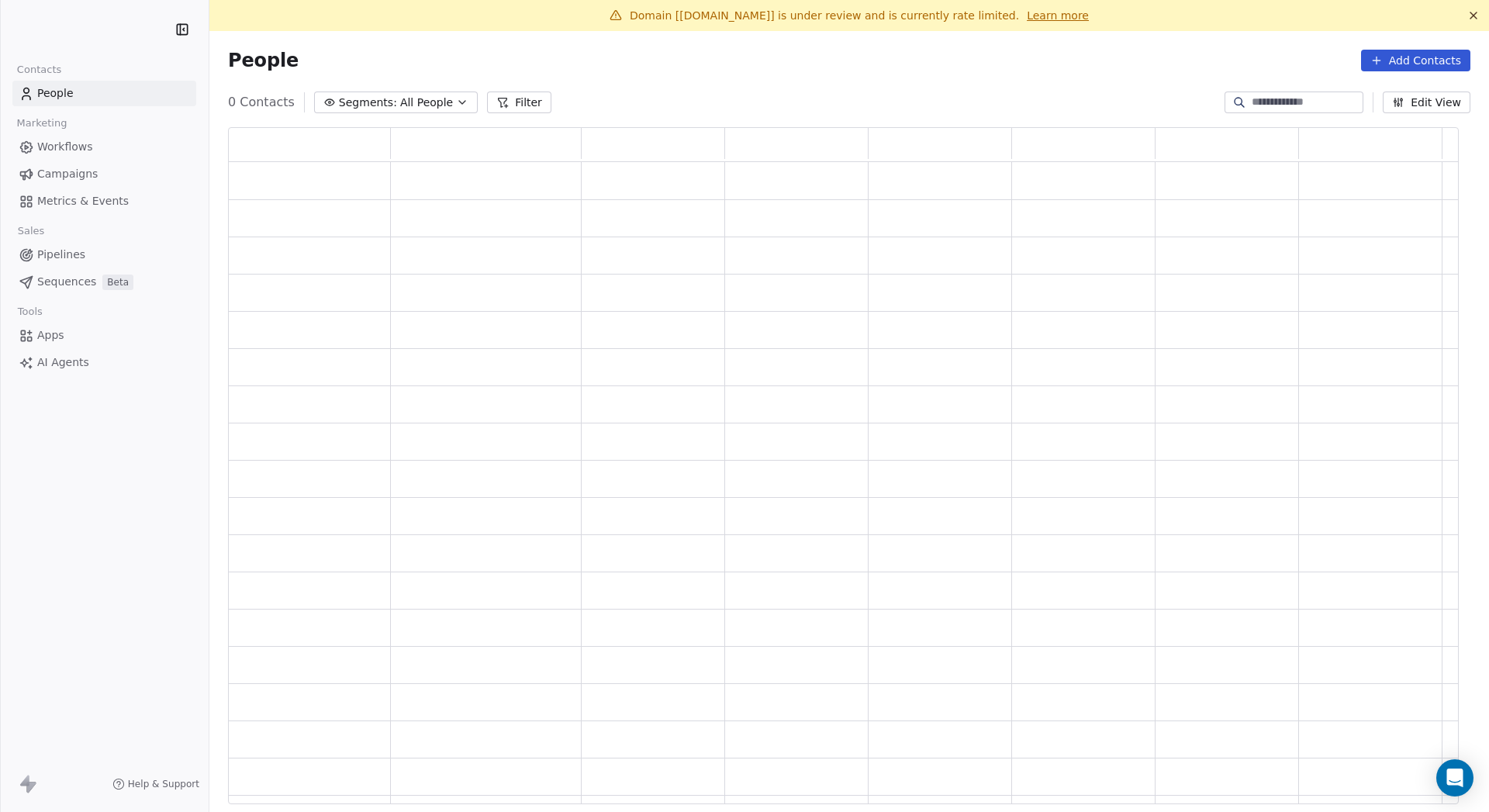
click at [88, 174] on span "Campaigns" at bounding box center [67, 174] width 61 height 17
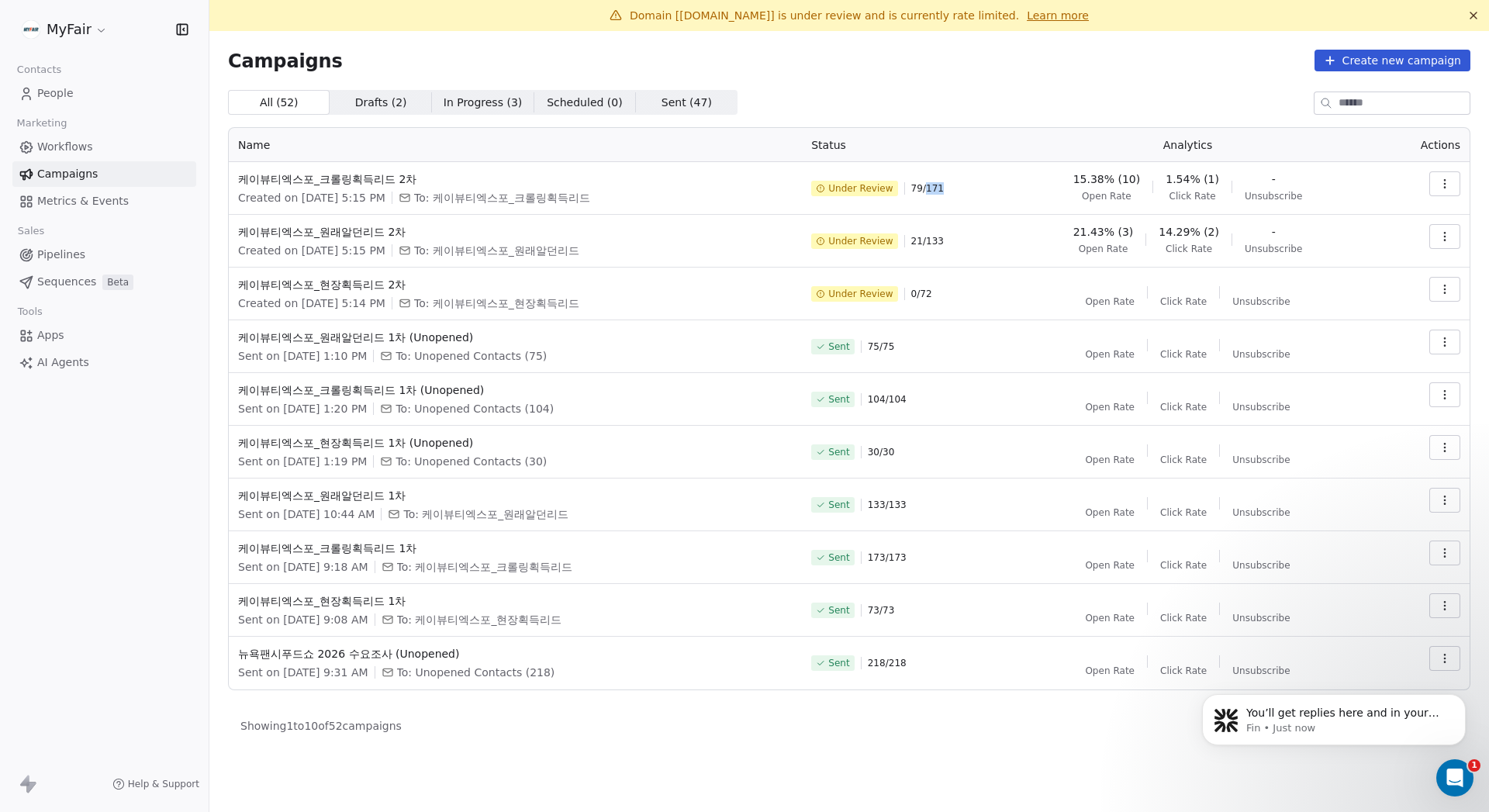
drag, startPoint x: 952, startPoint y: 189, endPoint x: 1014, endPoint y: 216, distance: 67.6
click at [987, 192] on div "Under Review 79 / 171" at bounding box center [899, 188] width 175 height 34
click at [1029, 298] on td "- Open Rate - Click Rate - Unsubscribe" at bounding box center [1188, 293] width 384 height 53
click at [1461, 773] on icon "Open Intercom Messenger" at bounding box center [1453, 776] width 26 height 26
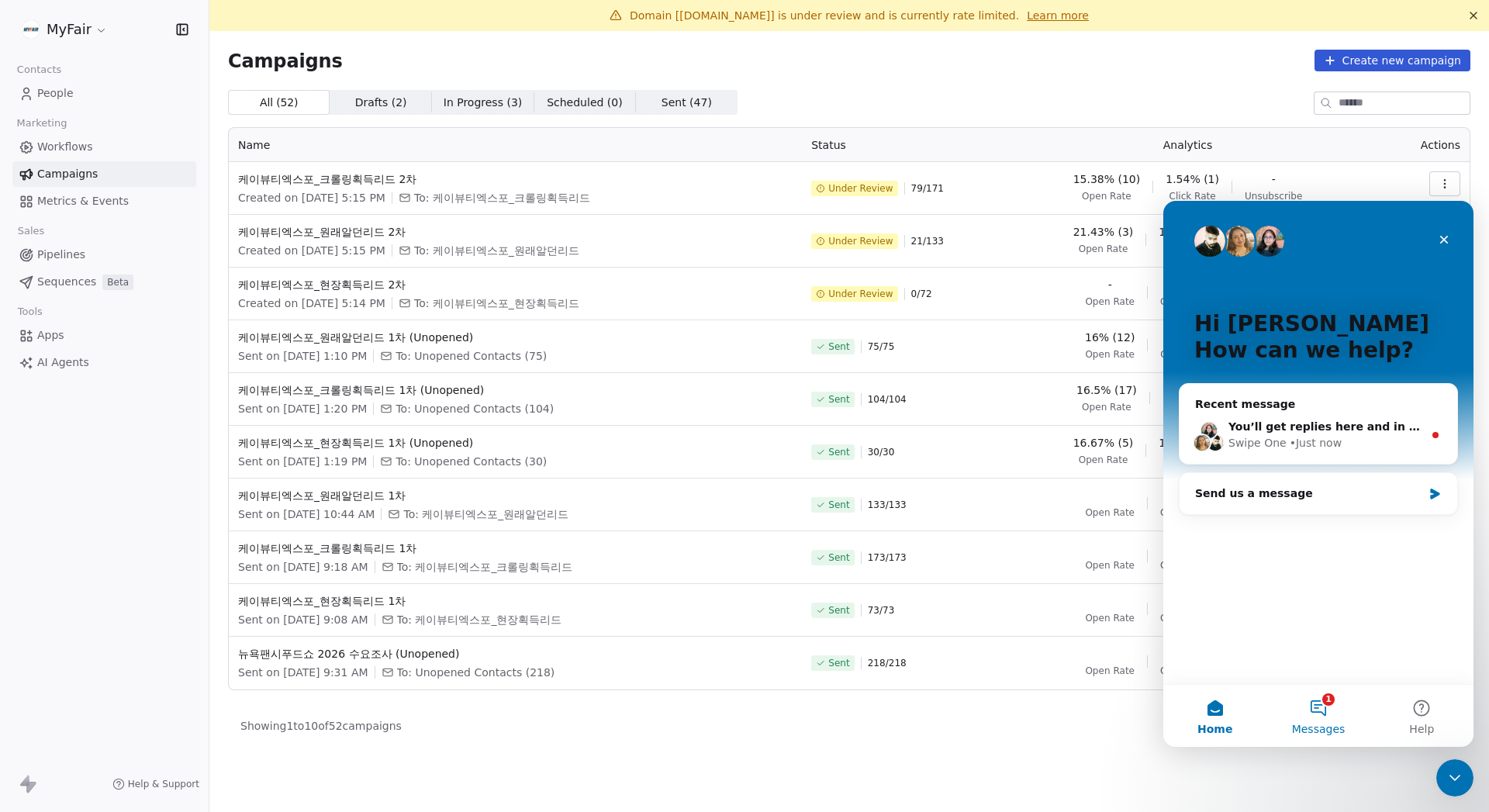
click at [1316, 717] on button "1 Messages" at bounding box center [1318, 715] width 103 height 62
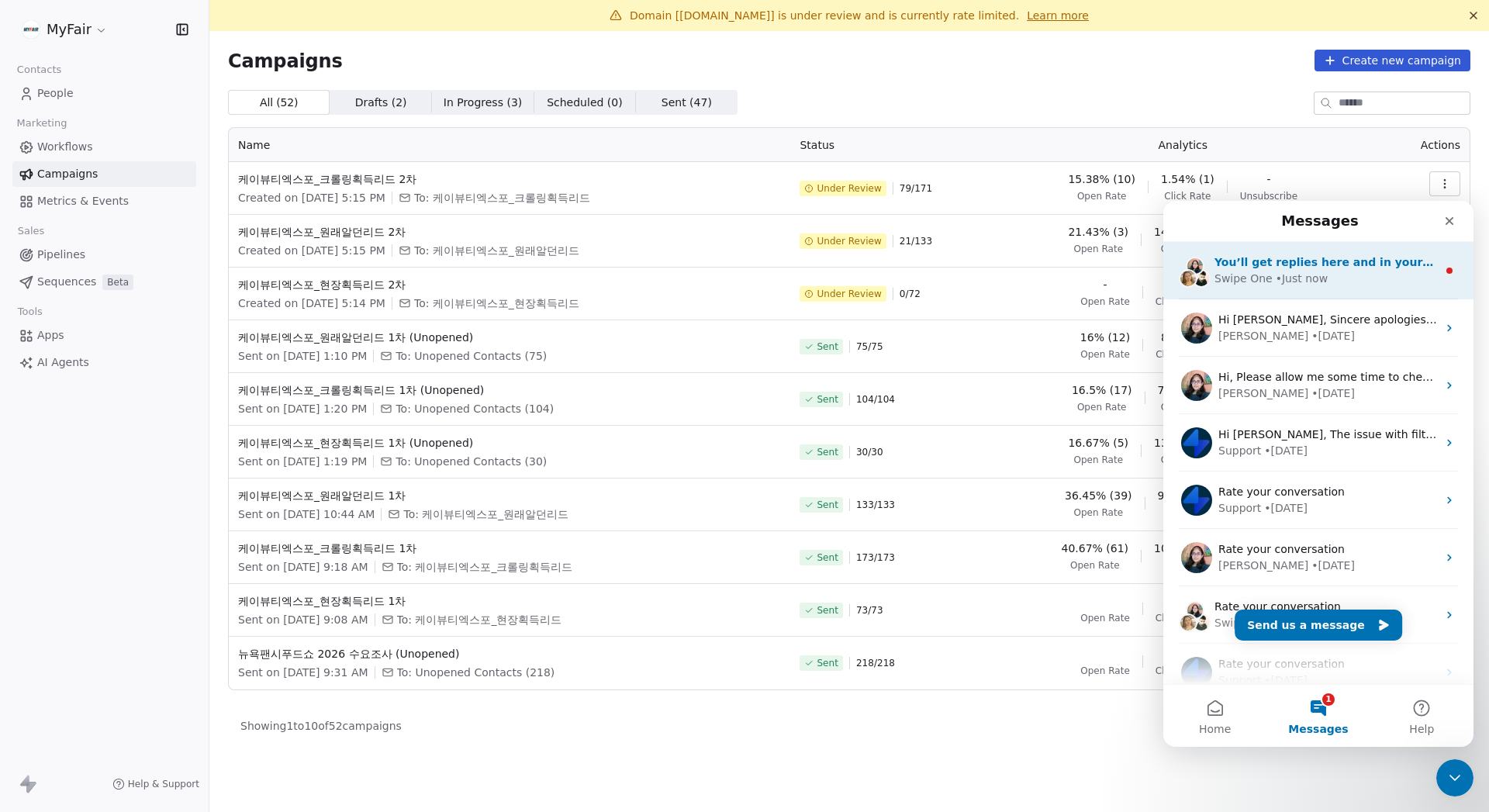
click at [1359, 279] on div "Swipe One • Just now" at bounding box center [1326, 279] width 222 height 17
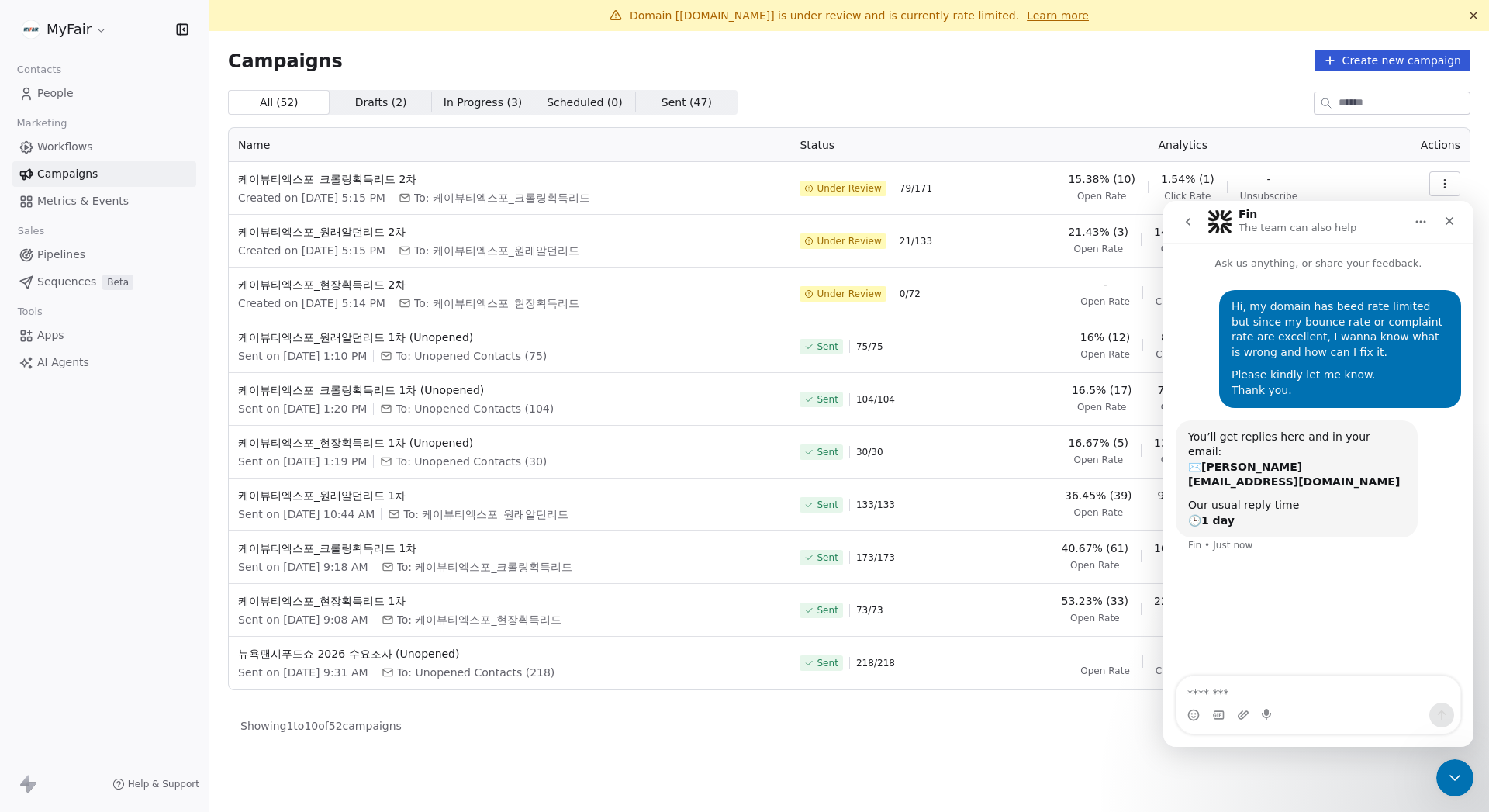
click at [1195, 220] on button "go back" at bounding box center [1188, 221] width 30 height 30
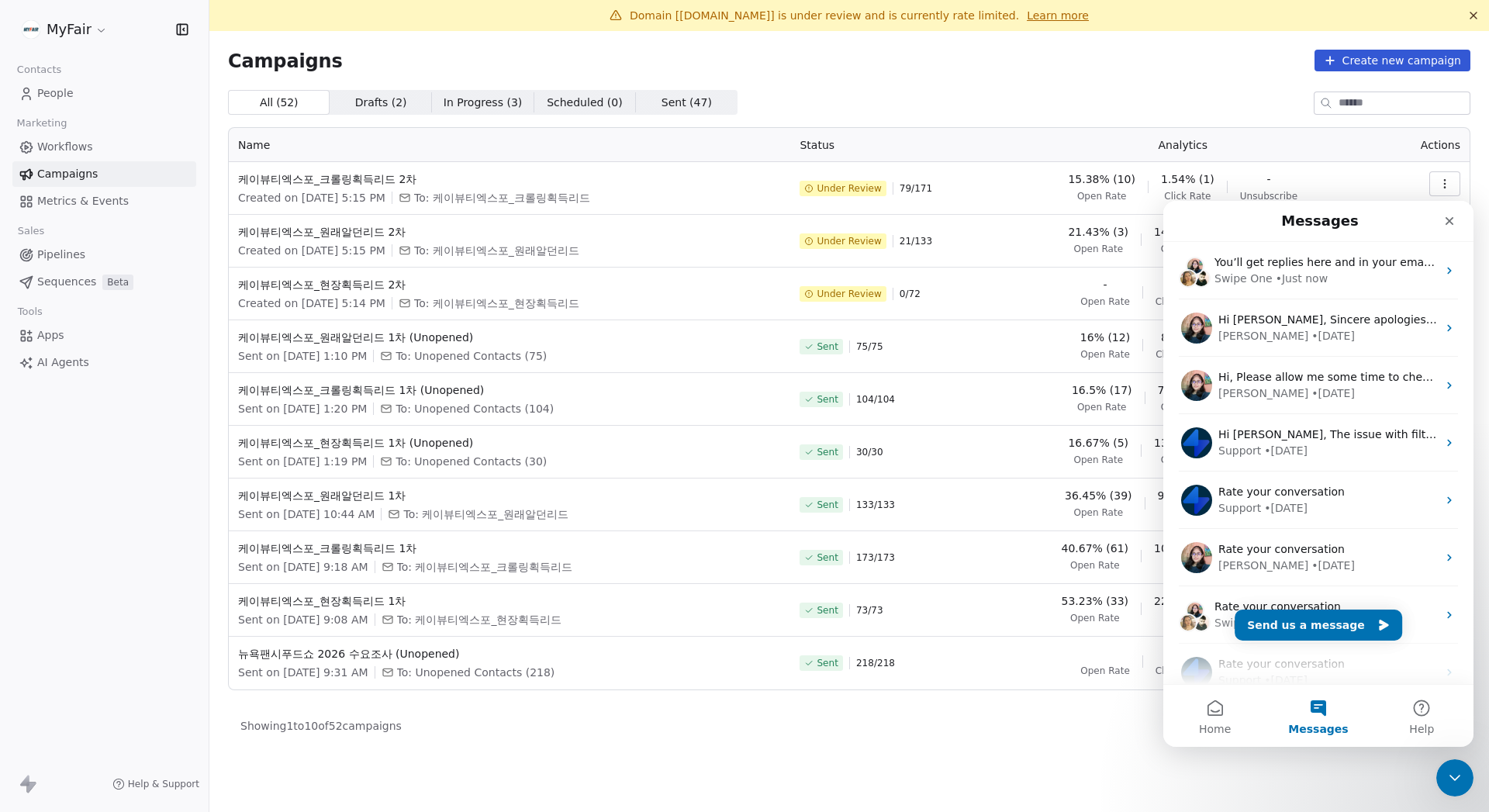
click at [1139, 116] on div "All ( 52 ) All ( 52 ) Drafts ( 2 ) Drafts ( 2 ) In Progress ( 3 ) In Progress (…" at bounding box center [849, 412] width 1243 height 647
click at [1463, 777] on div "Close Intercom Messenger" at bounding box center [1452, 775] width 37 height 37
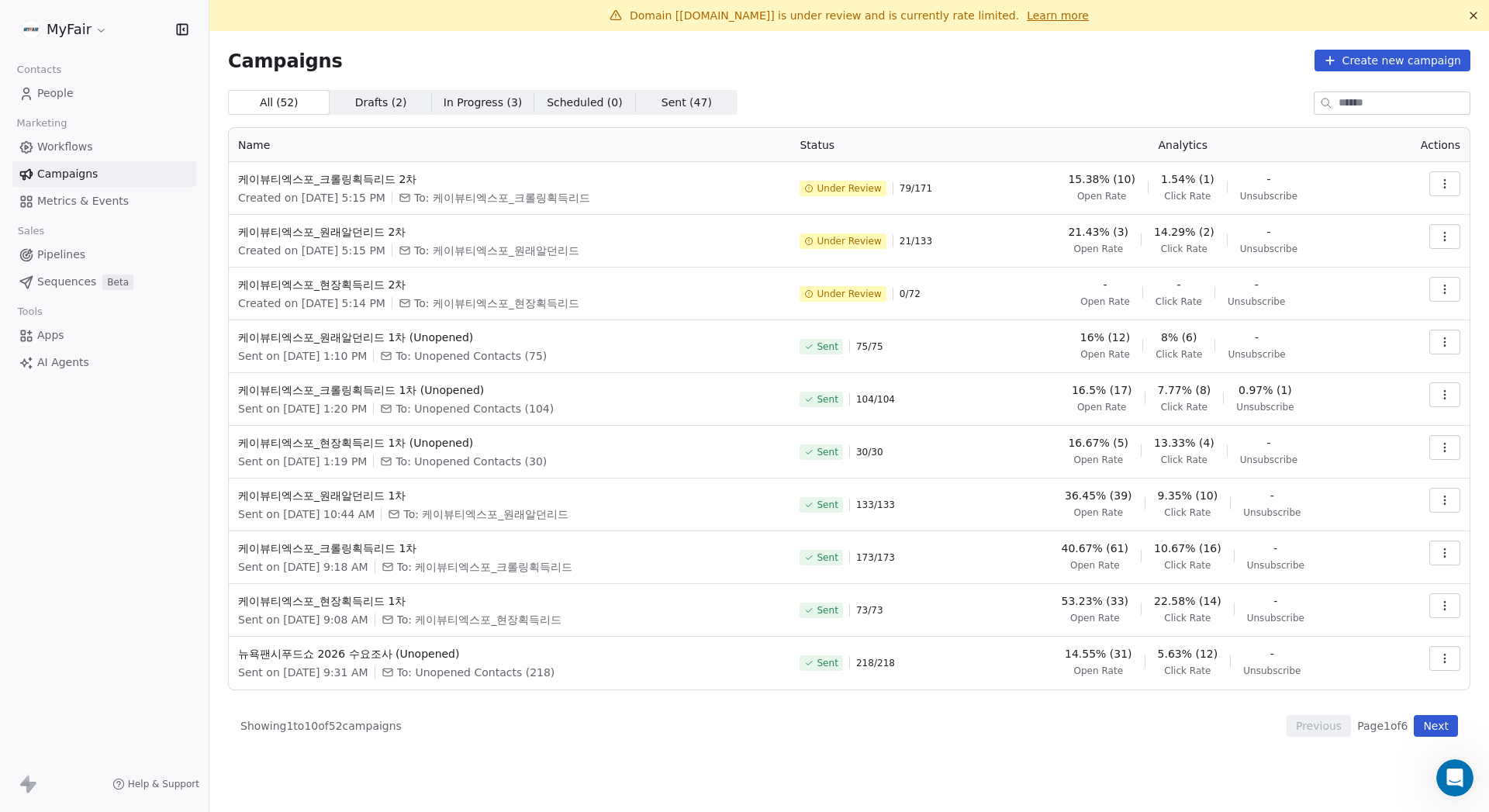
click at [1450, 177] on button "button" at bounding box center [1445, 184] width 31 height 25
click at [765, 82] on html "MyFair Contacts People Marketing Workflows Campaigns Metrics & Events Sales Pip…" at bounding box center [744, 406] width 1489 height 812
